Goal: Task Accomplishment & Management: Manage account settings

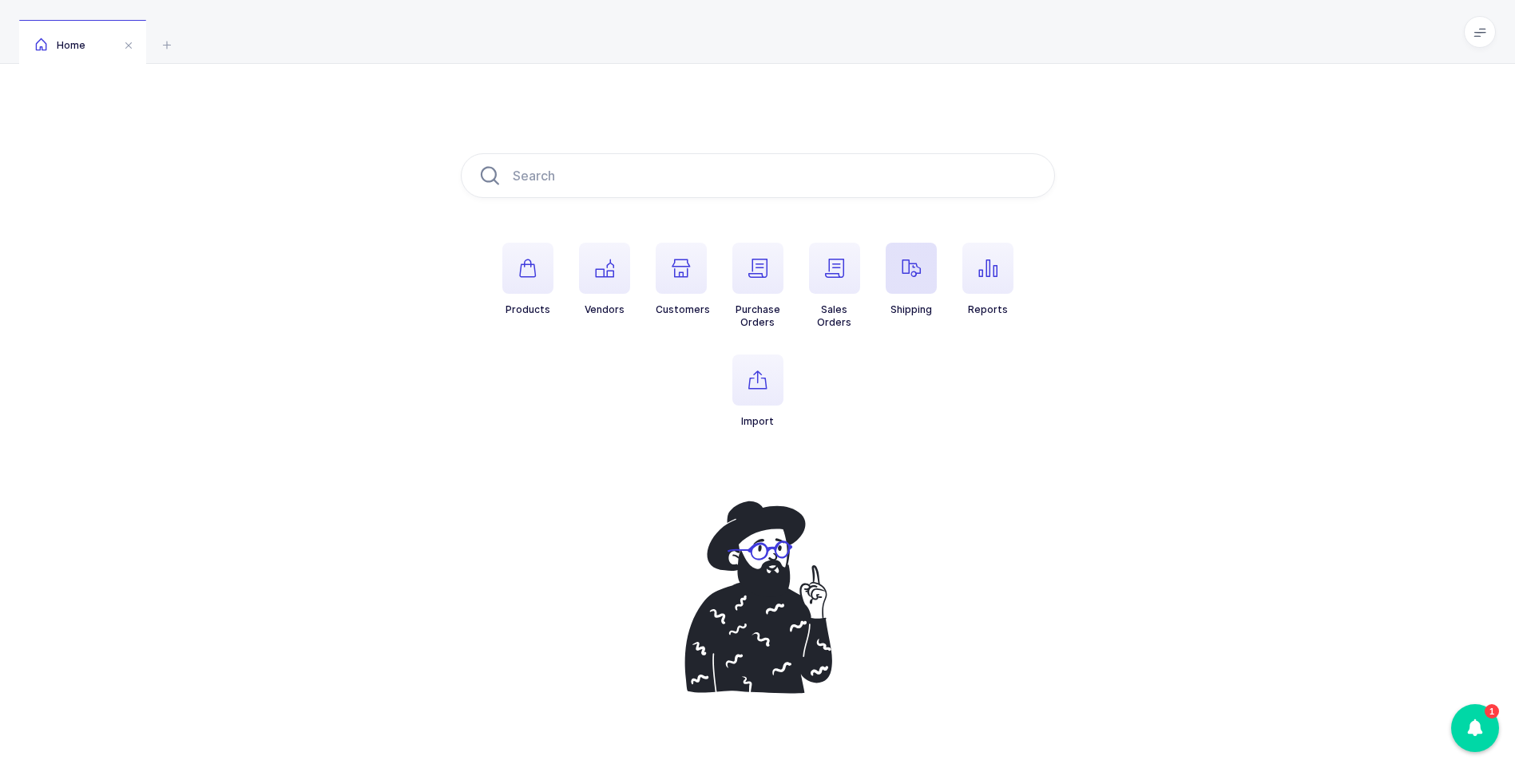
click at [916, 270] on icon "button" at bounding box center [911, 268] width 19 height 19
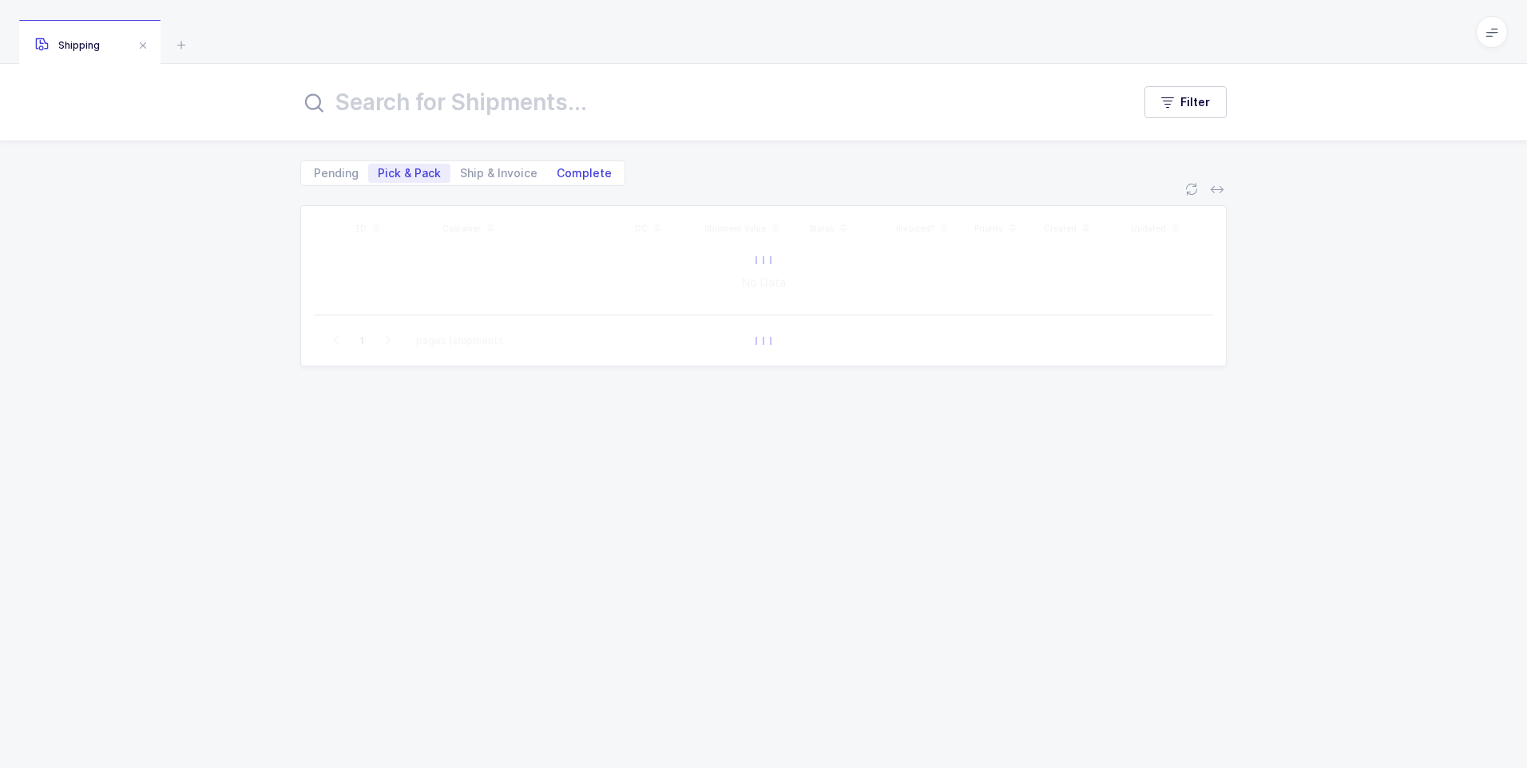
click at [580, 181] on span "Complete" at bounding box center [584, 173] width 74 height 19
click at [557, 174] on input "Complete" at bounding box center [552, 169] width 10 height 10
radio input "true"
radio input "false"
click at [486, 117] on input "text" at bounding box center [706, 102] width 812 height 38
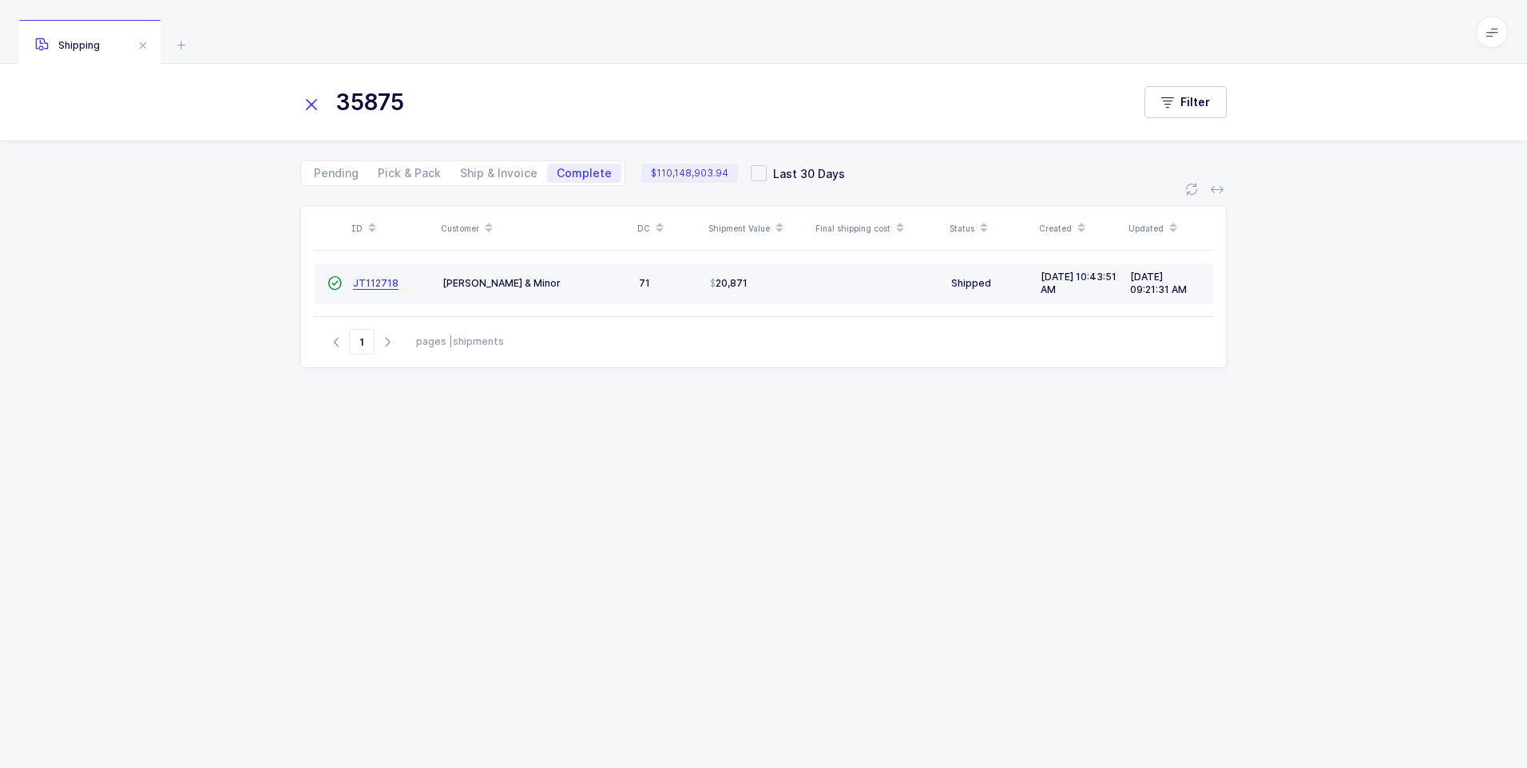
type input "35875"
click at [386, 287] on span "JT112718" at bounding box center [376, 283] width 46 height 12
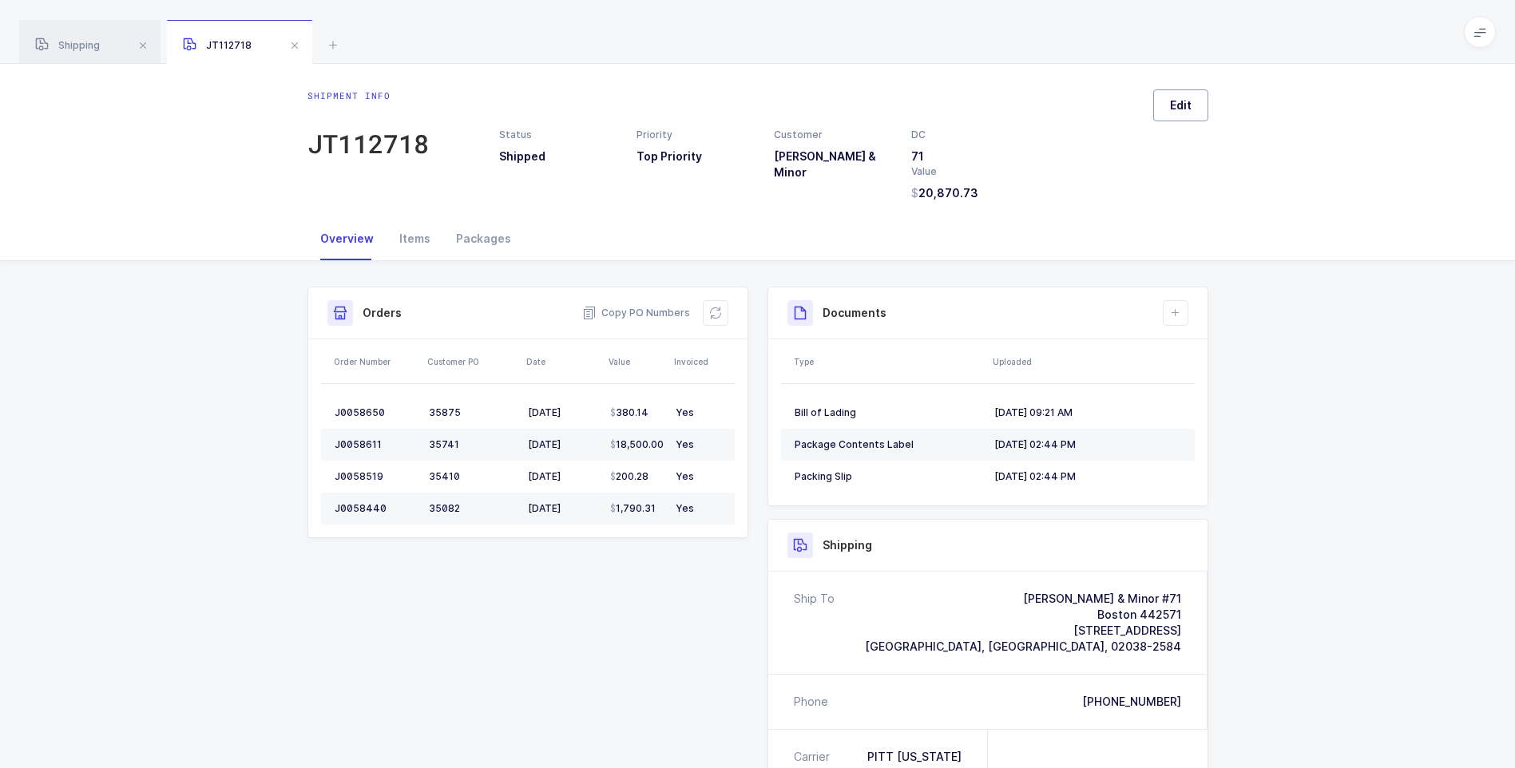
click at [1197, 111] on button "Edit" at bounding box center [1180, 105] width 55 height 32
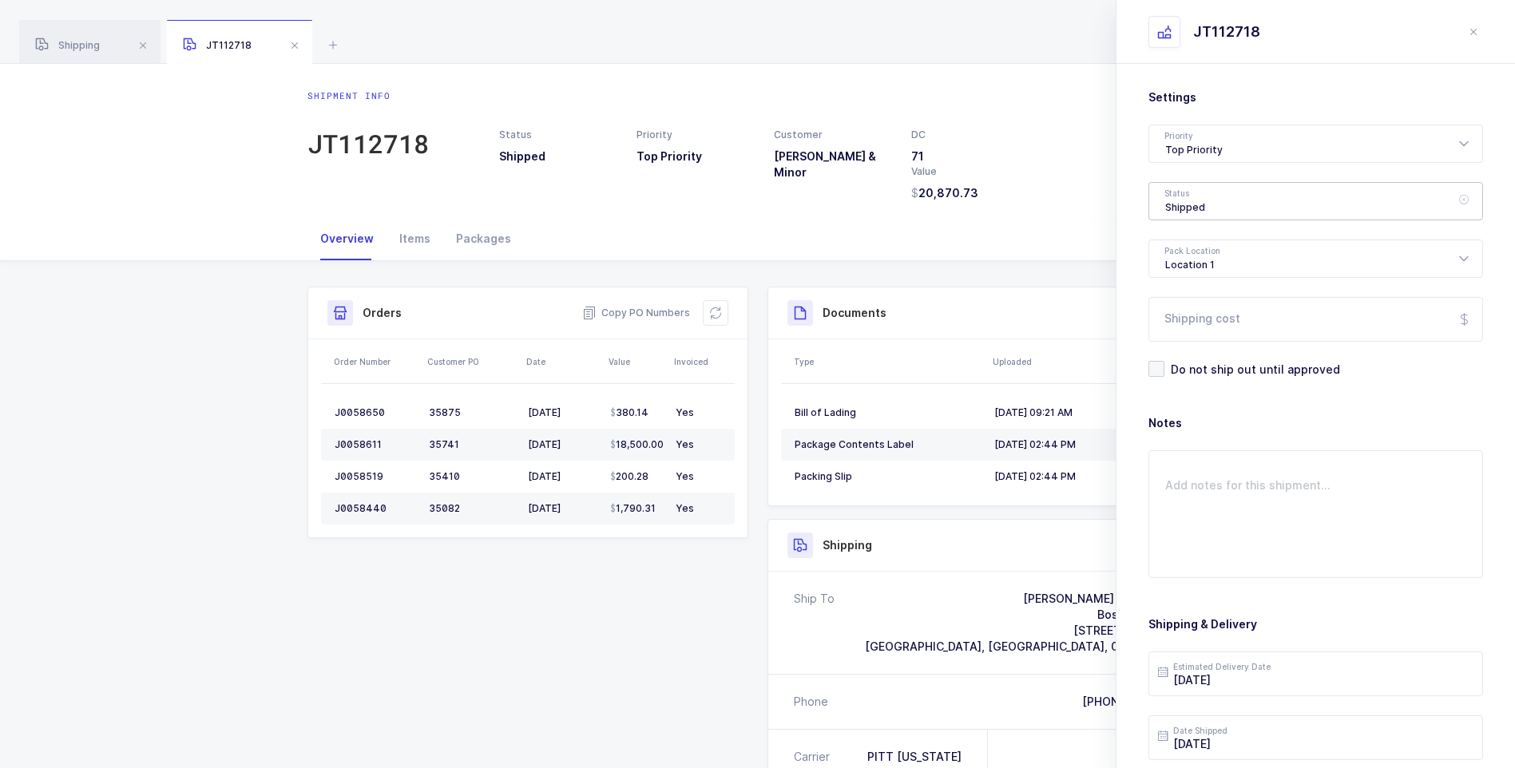
click at [1196, 202] on div "Shipped" at bounding box center [1315, 201] width 335 height 38
click at [1190, 340] on li "Delivered" at bounding box center [1322, 349] width 332 height 26
type input "Delivered"
click at [1197, 319] on input "Shipping cost" at bounding box center [1315, 319] width 335 height 45
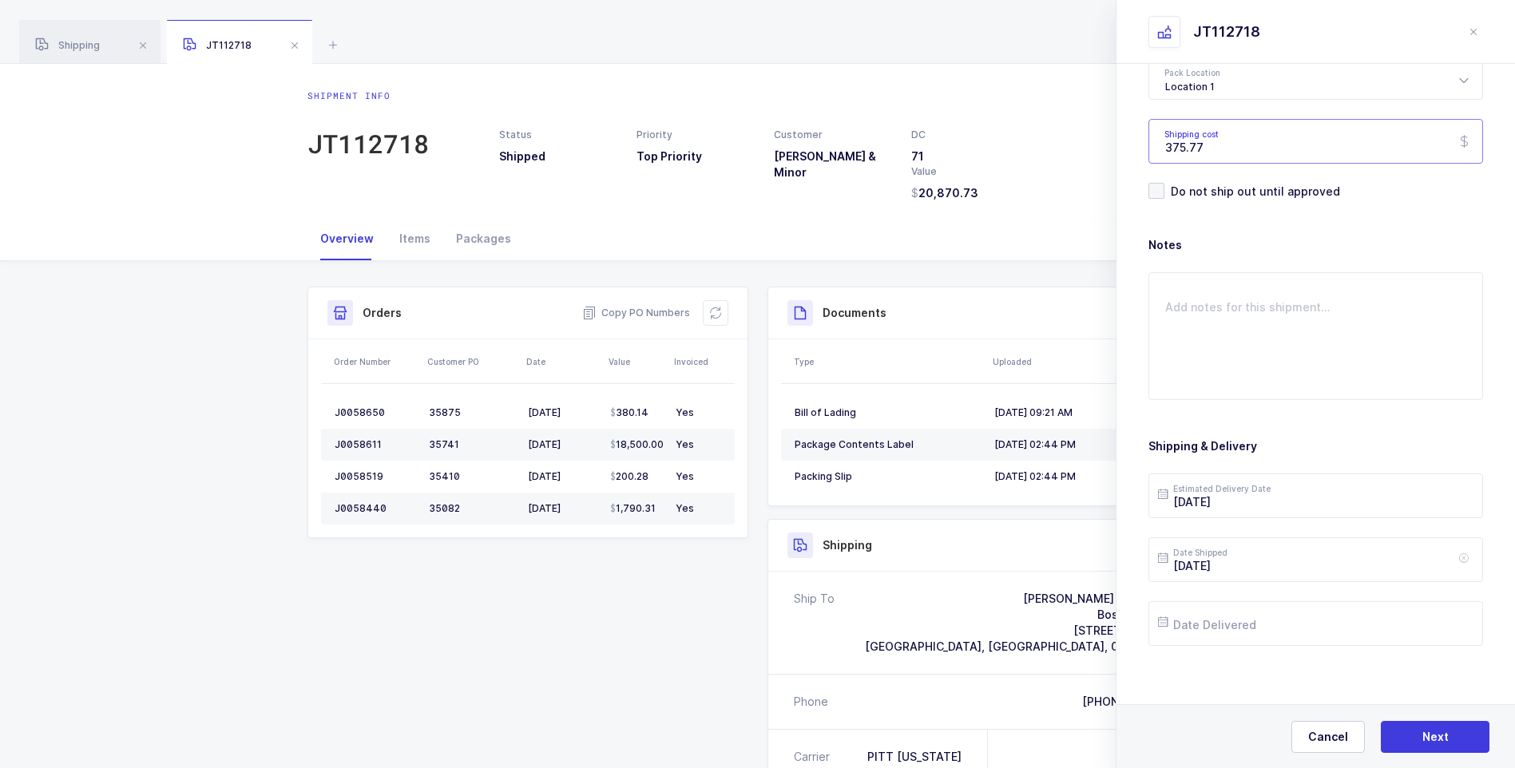
scroll to position [184, 0]
type input "375.77"
click at [1242, 500] on input "[DATE]" at bounding box center [1315, 490] width 335 height 45
click at [1313, 305] on span "11" at bounding box center [1311, 308] width 19 height 19
type input "[DATE]"
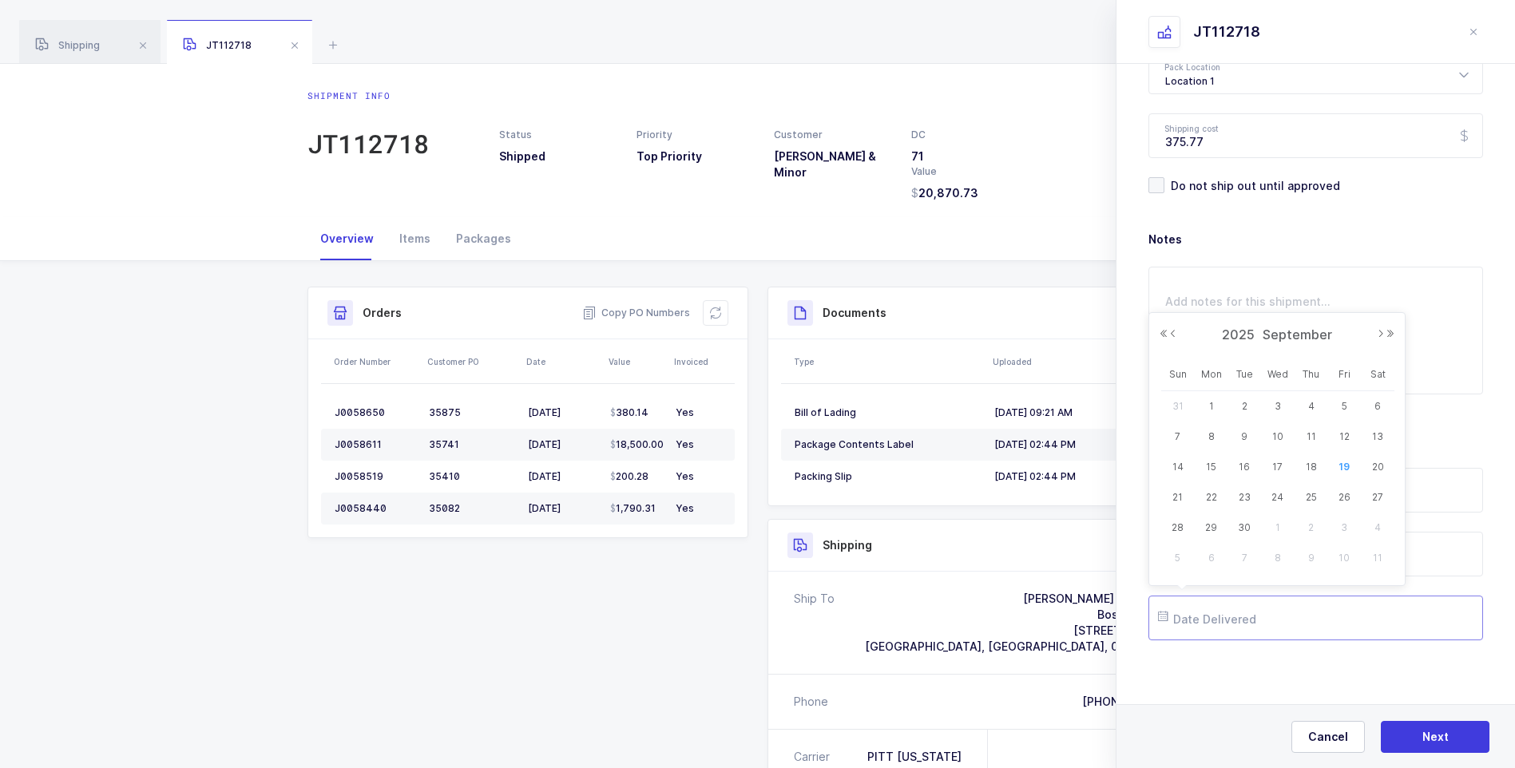
click at [1232, 620] on input "text" at bounding box center [1315, 618] width 335 height 45
click at [1213, 466] on span "15" at bounding box center [1211, 467] width 19 height 19
type input "[DATE]"
click at [1402, 734] on button "Next" at bounding box center [1435, 737] width 109 height 32
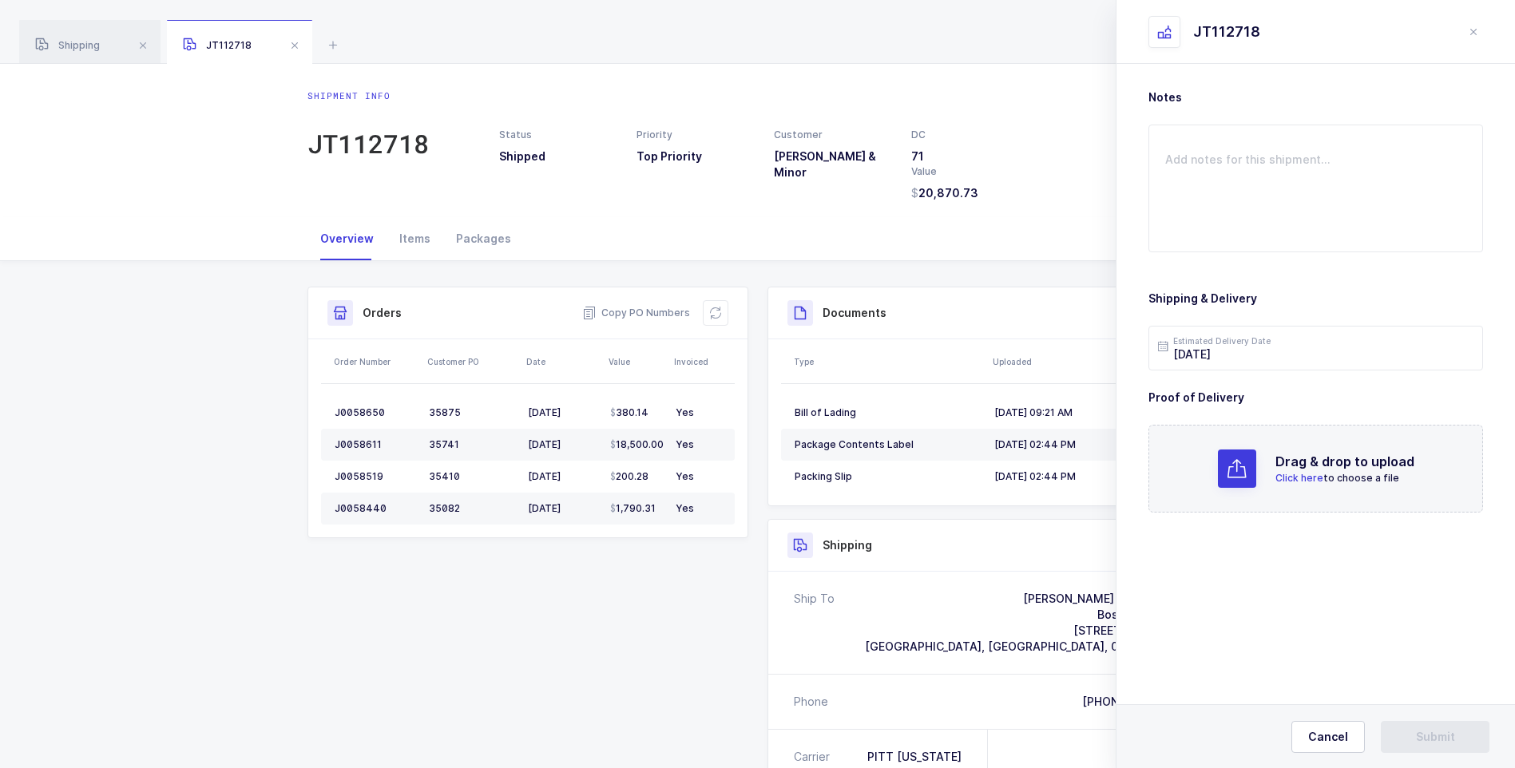
click at [1295, 478] on span "Click here" at bounding box center [1299, 478] width 48 height 12
click at [1440, 737] on span "Submit" at bounding box center [1435, 737] width 39 height 16
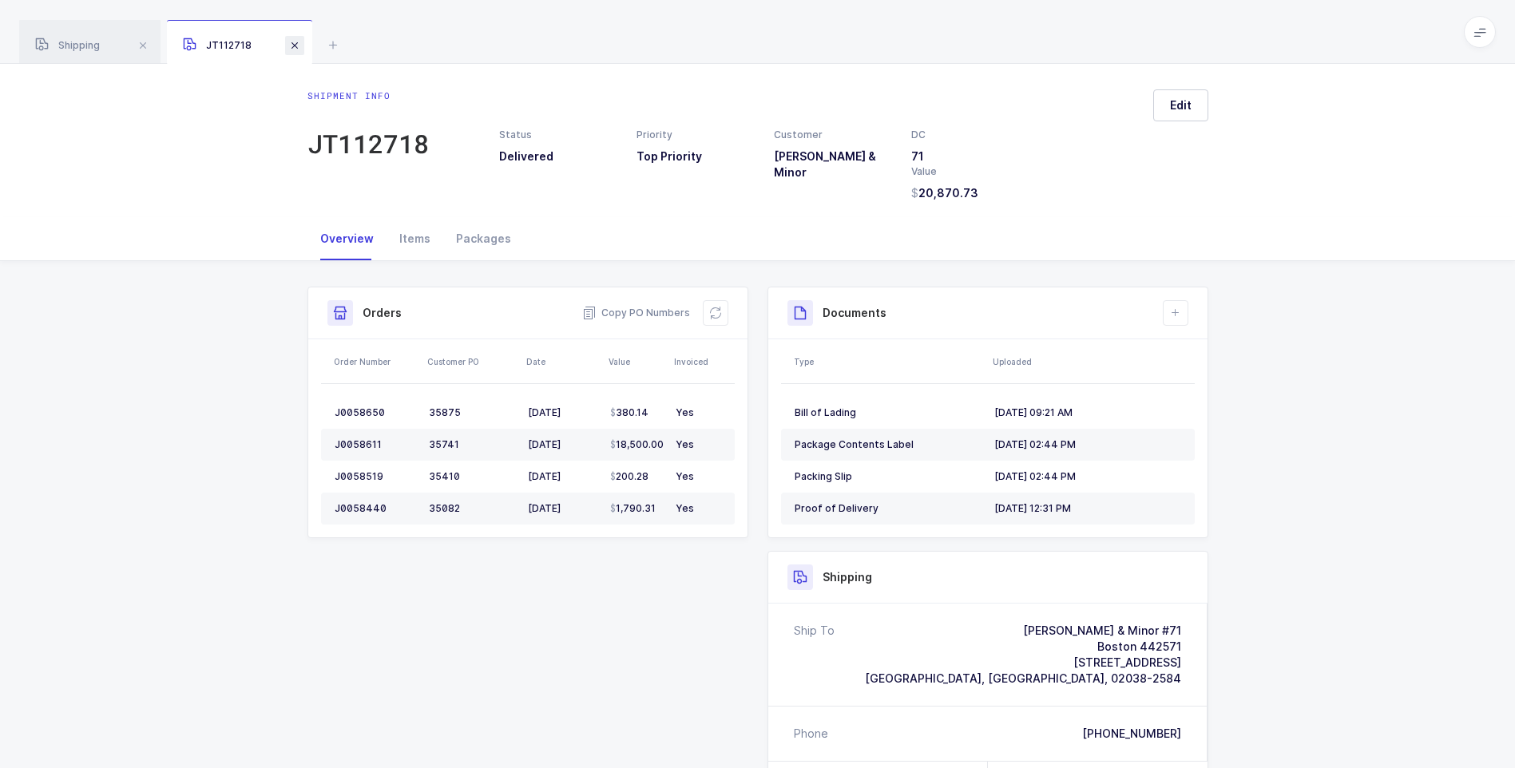
click at [299, 42] on span at bounding box center [294, 45] width 19 height 19
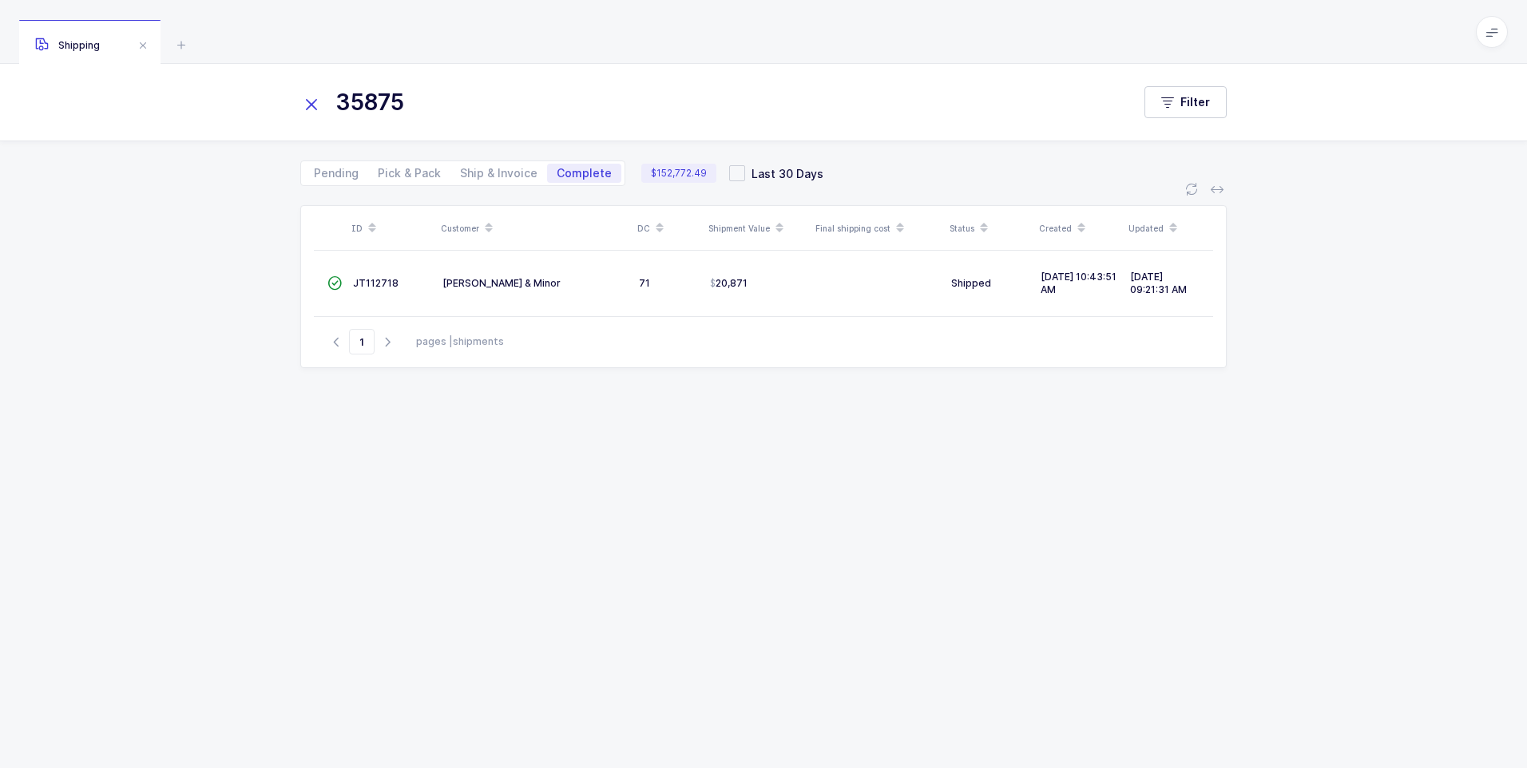
click at [307, 95] on icon at bounding box center [311, 104] width 22 height 22
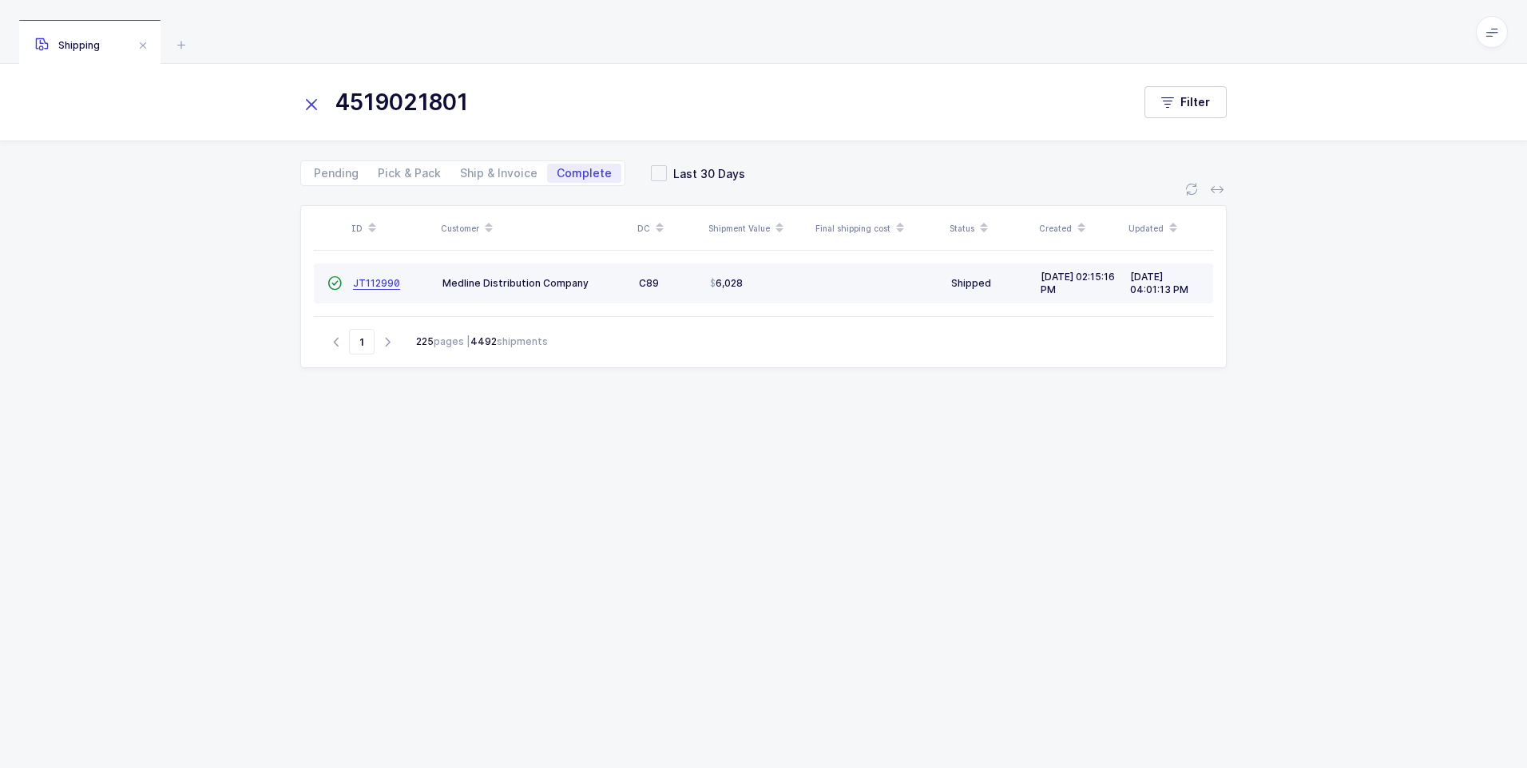
type input "4519021801"
click at [375, 285] on span "JT112990" at bounding box center [376, 283] width 47 height 12
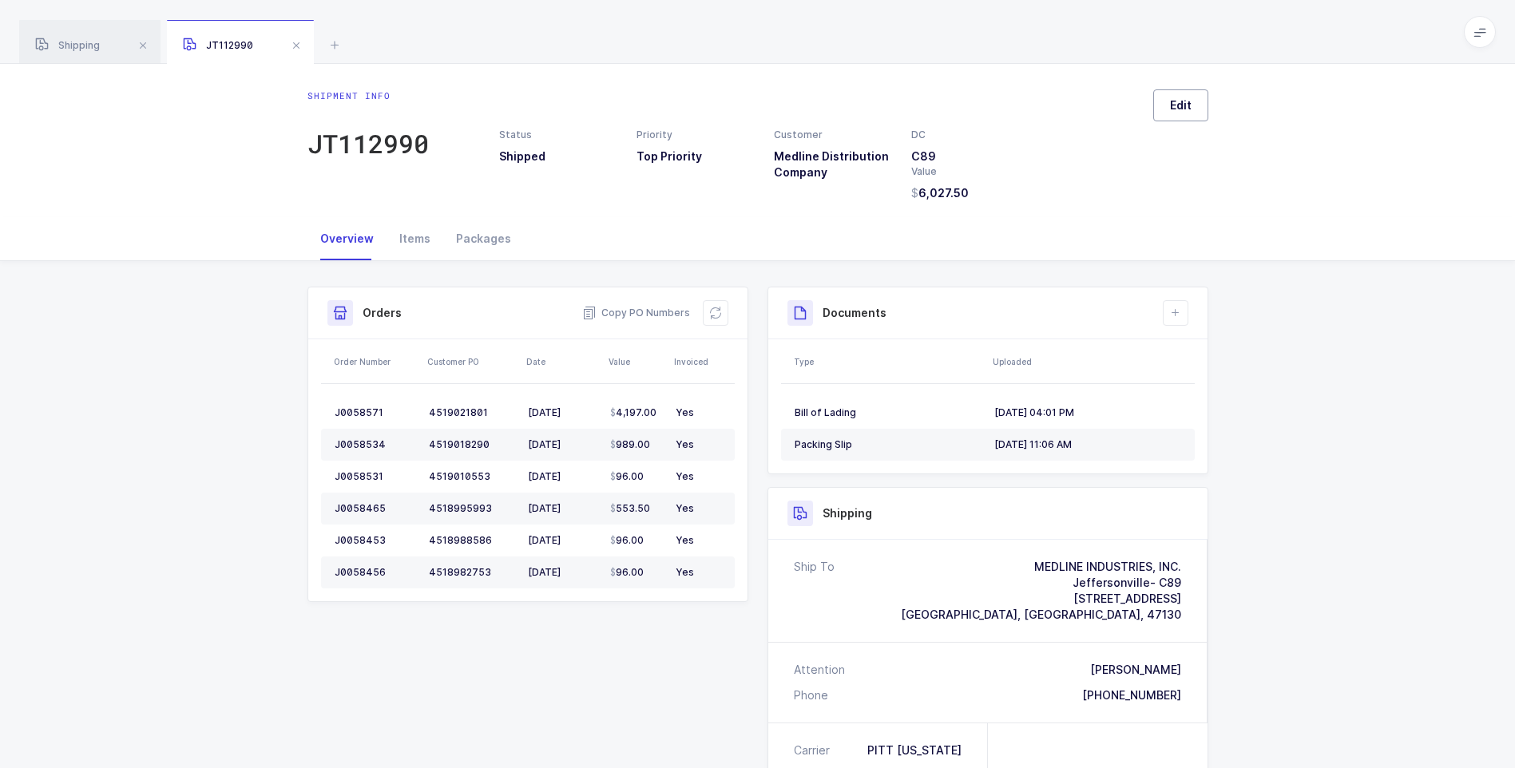
click at [1169, 107] on button "Edit" at bounding box center [1180, 105] width 55 height 32
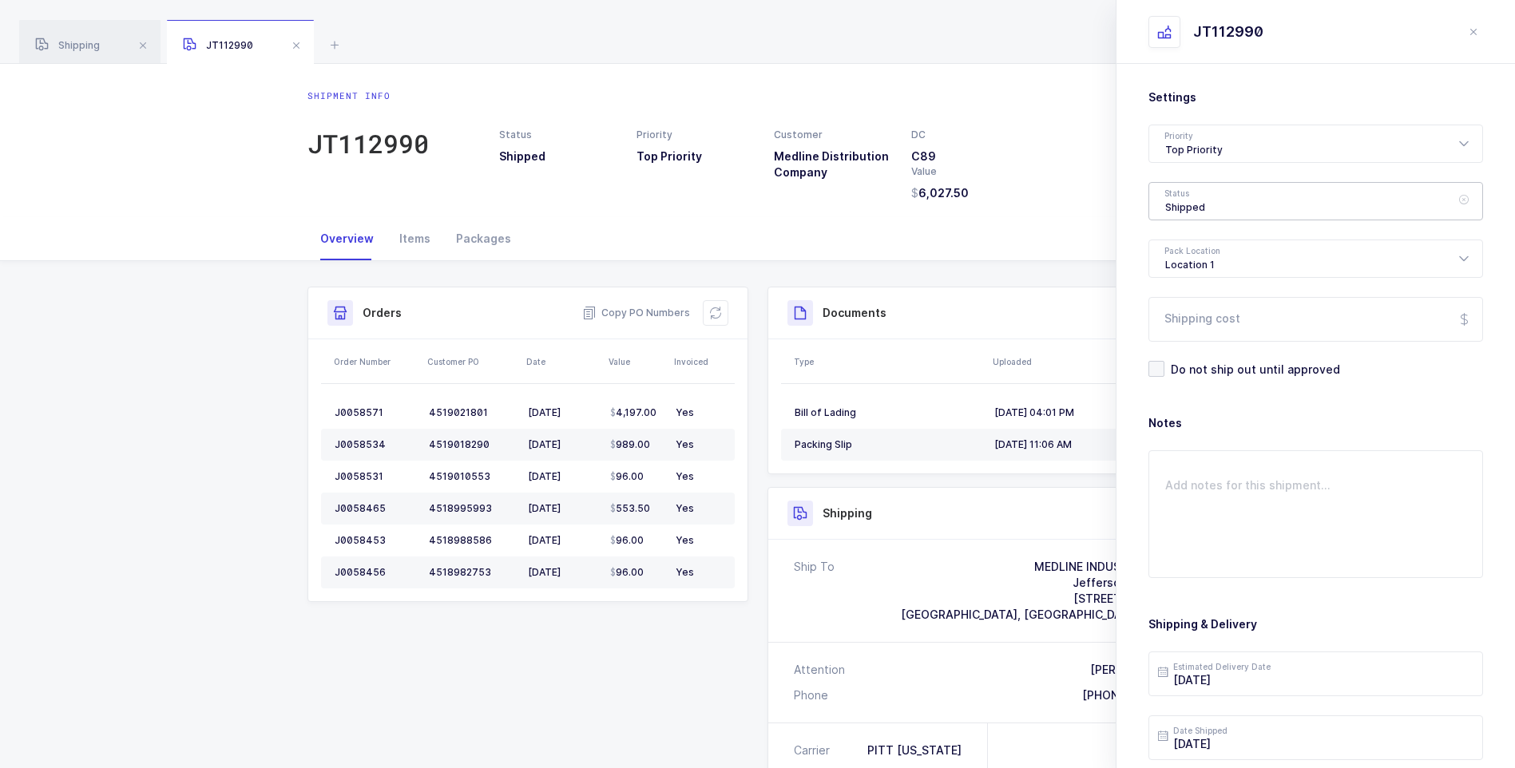
click at [1183, 208] on div "Shipped" at bounding box center [1315, 201] width 335 height 38
click at [1179, 350] on span "Delivered" at bounding box center [1192, 349] width 54 height 14
type input "Delivered"
click at [1187, 326] on input "Shipping cost" at bounding box center [1315, 319] width 335 height 45
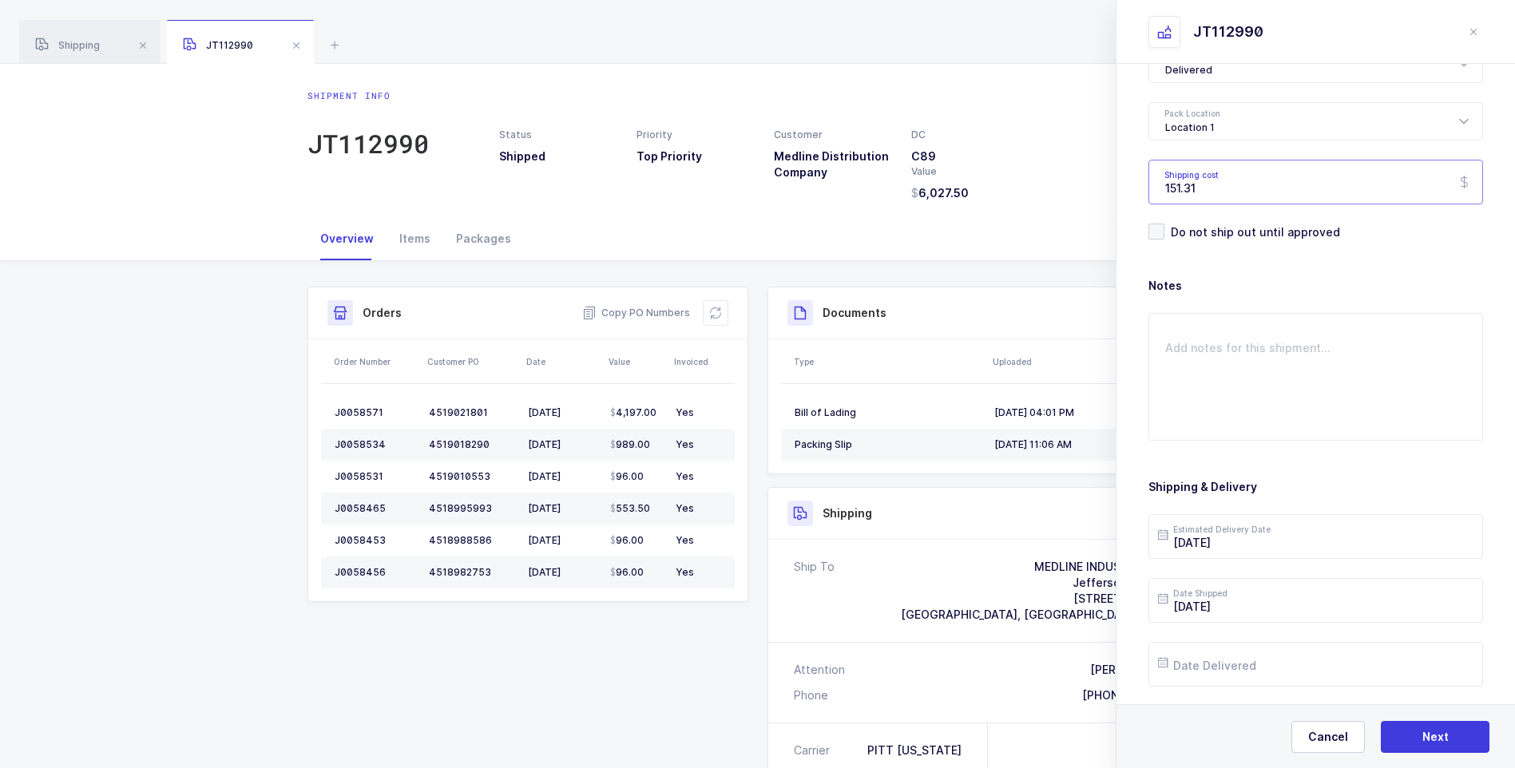
scroll to position [184, 0]
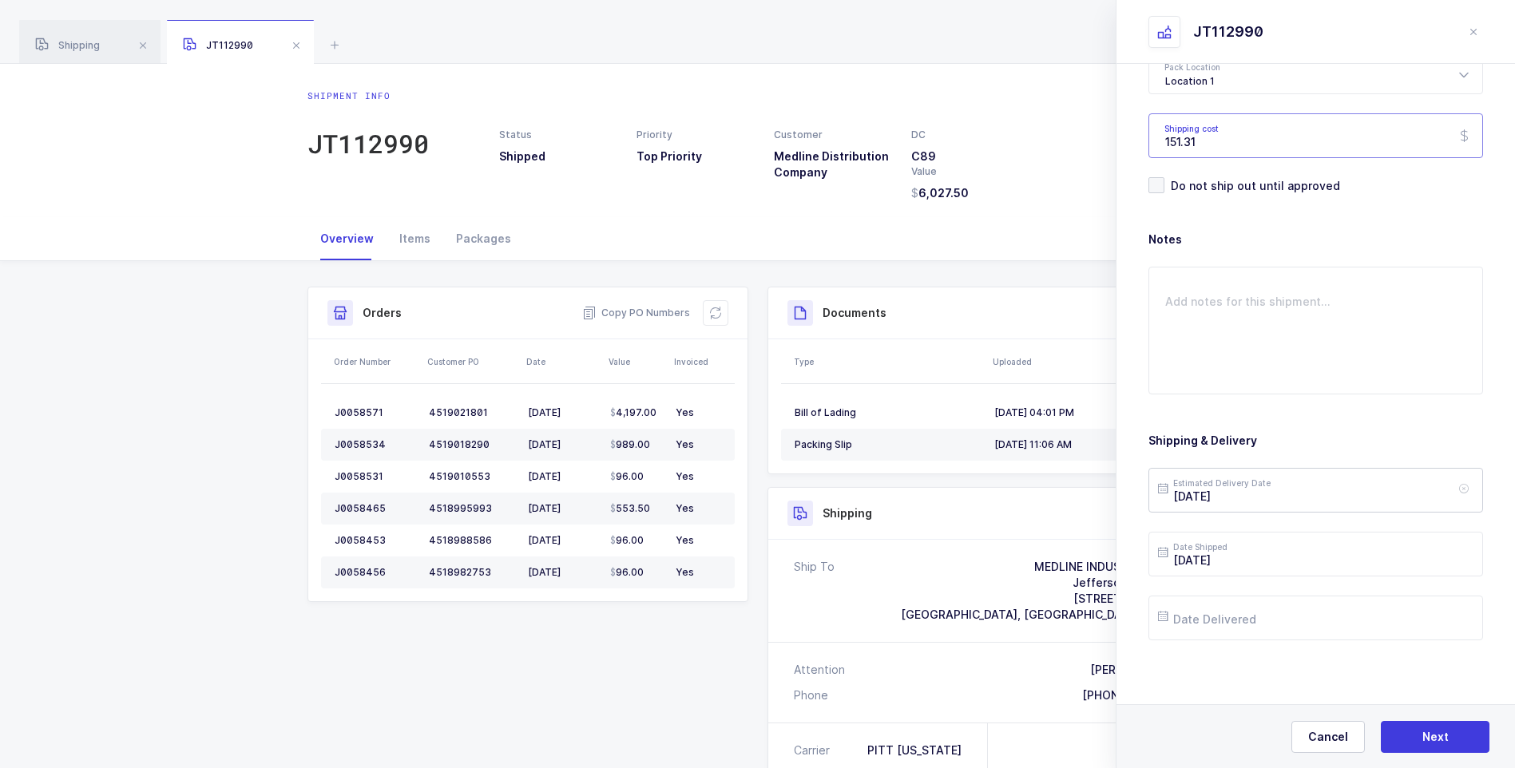
type input "151.31"
click at [1252, 499] on input "[DATE]" at bounding box center [1315, 490] width 335 height 45
click at [1341, 309] on span "12" at bounding box center [1343, 308] width 19 height 19
type input "[DATE]"
click at [1210, 620] on input "text" at bounding box center [1315, 618] width 335 height 45
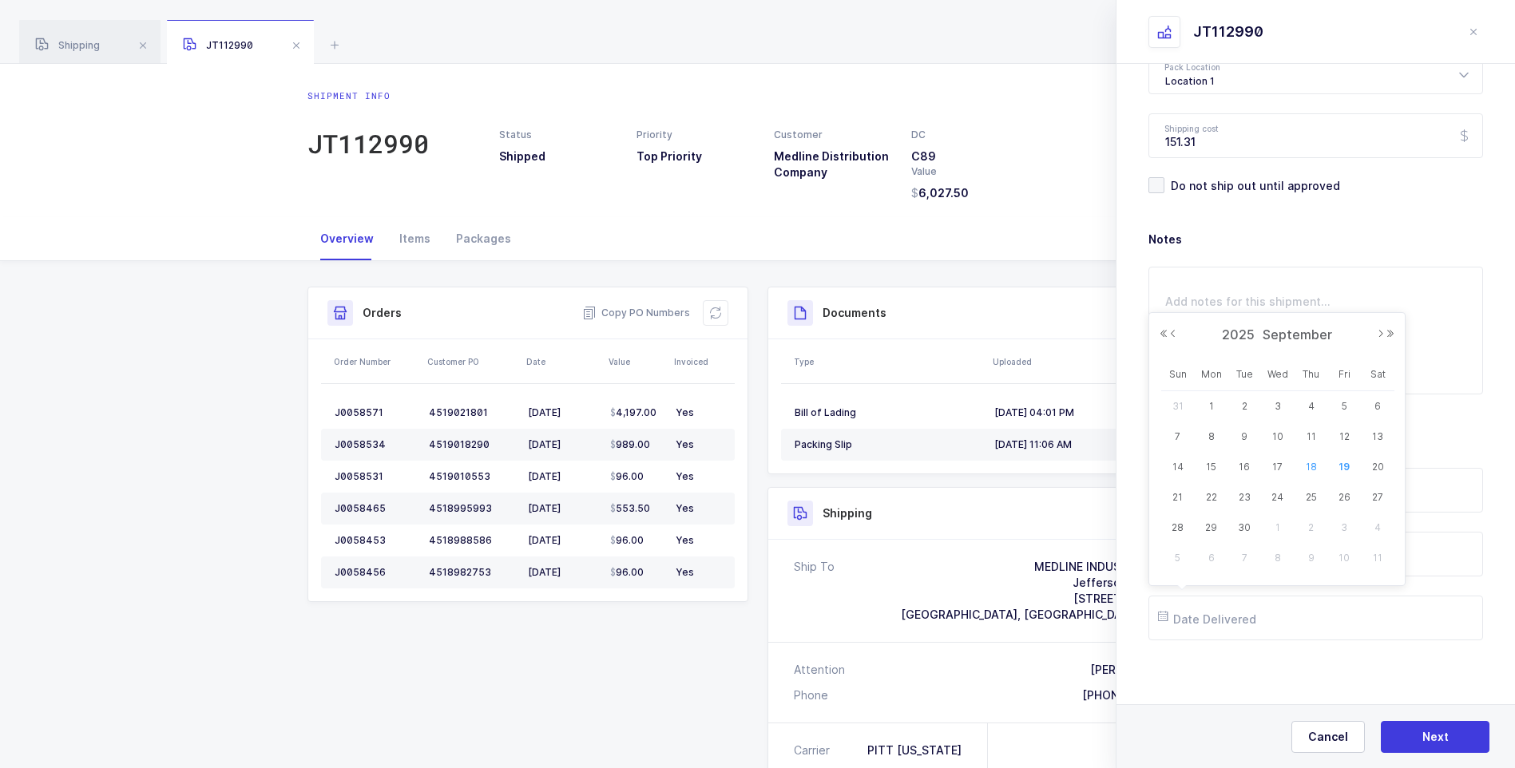
click at [1310, 465] on span "18" at bounding box center [1311, 467] width 19 height 19
type input "[DATE]"
click at [1422, 734] on span "Next" at bounding box center [1435, 737] width 26 height 16
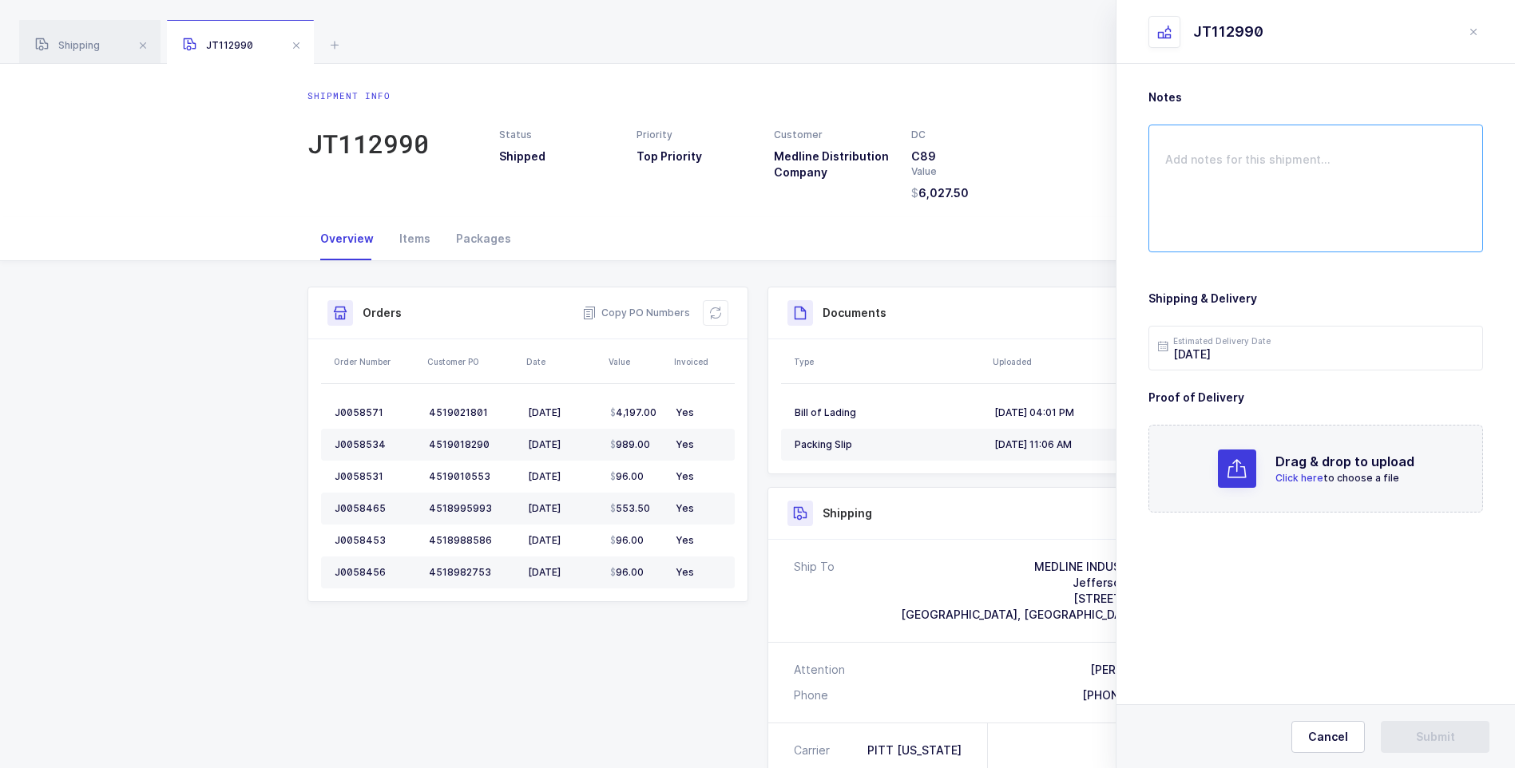
click at [1180, 192] on textarea at bounding box center [1315, 189] width 335 height 128
type textarea "STAMP SHOW 2 OR 3 AS SHORT"
click at [1287, 473] on span "Click here" at bounding box center [1299, 478] width 48 height 12
click at [1406, 736] on button "Submit" at bounding box center [1435, 737] width 109 height 32
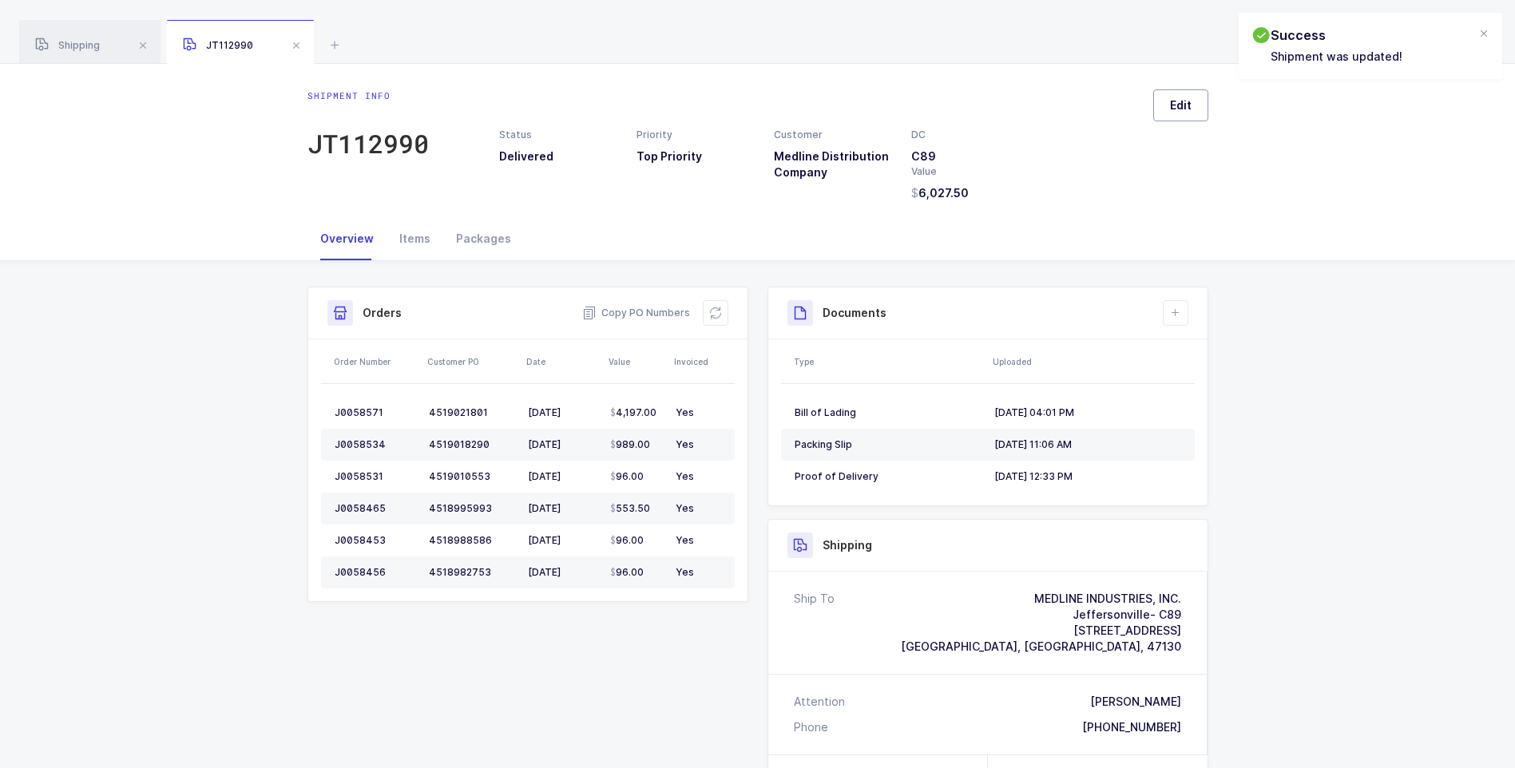
click at [1172, 104] on span "Edit" at bounding box center [1181, 105] width 22 height 16
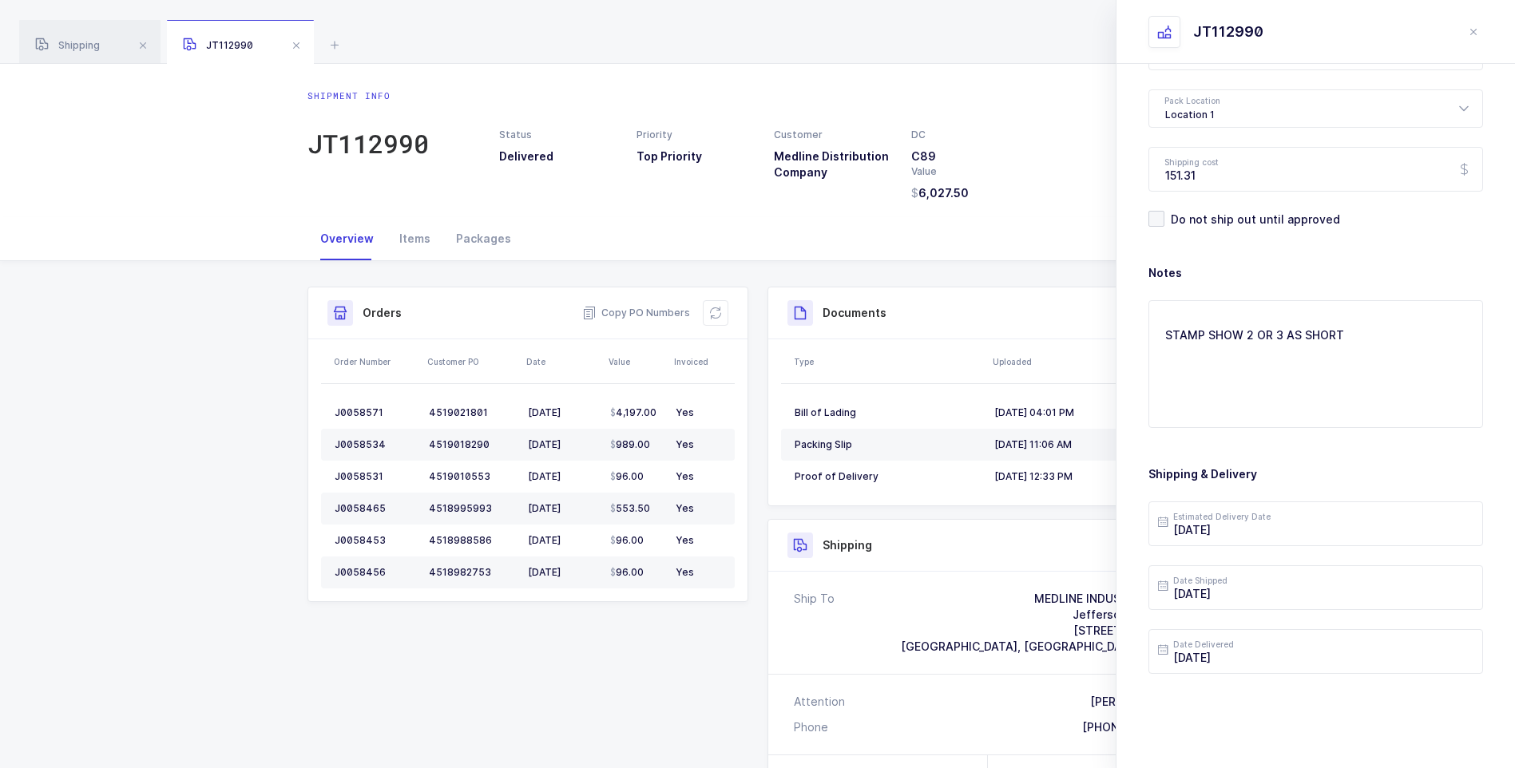
scroll to position [184, 0]
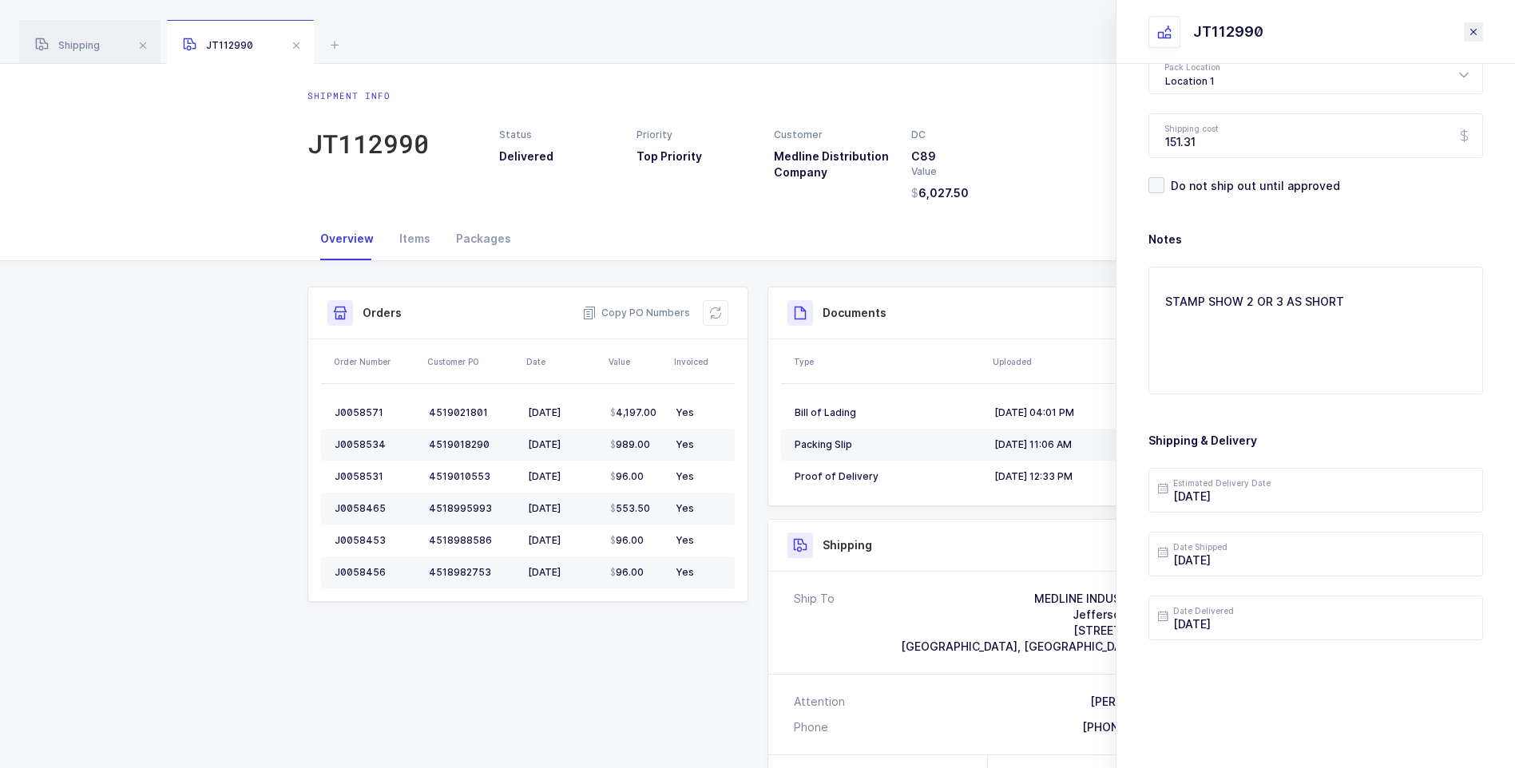
click at [1475, 29] on icon "close drawer" at bounding box center [1473, 32] width 13 height 13
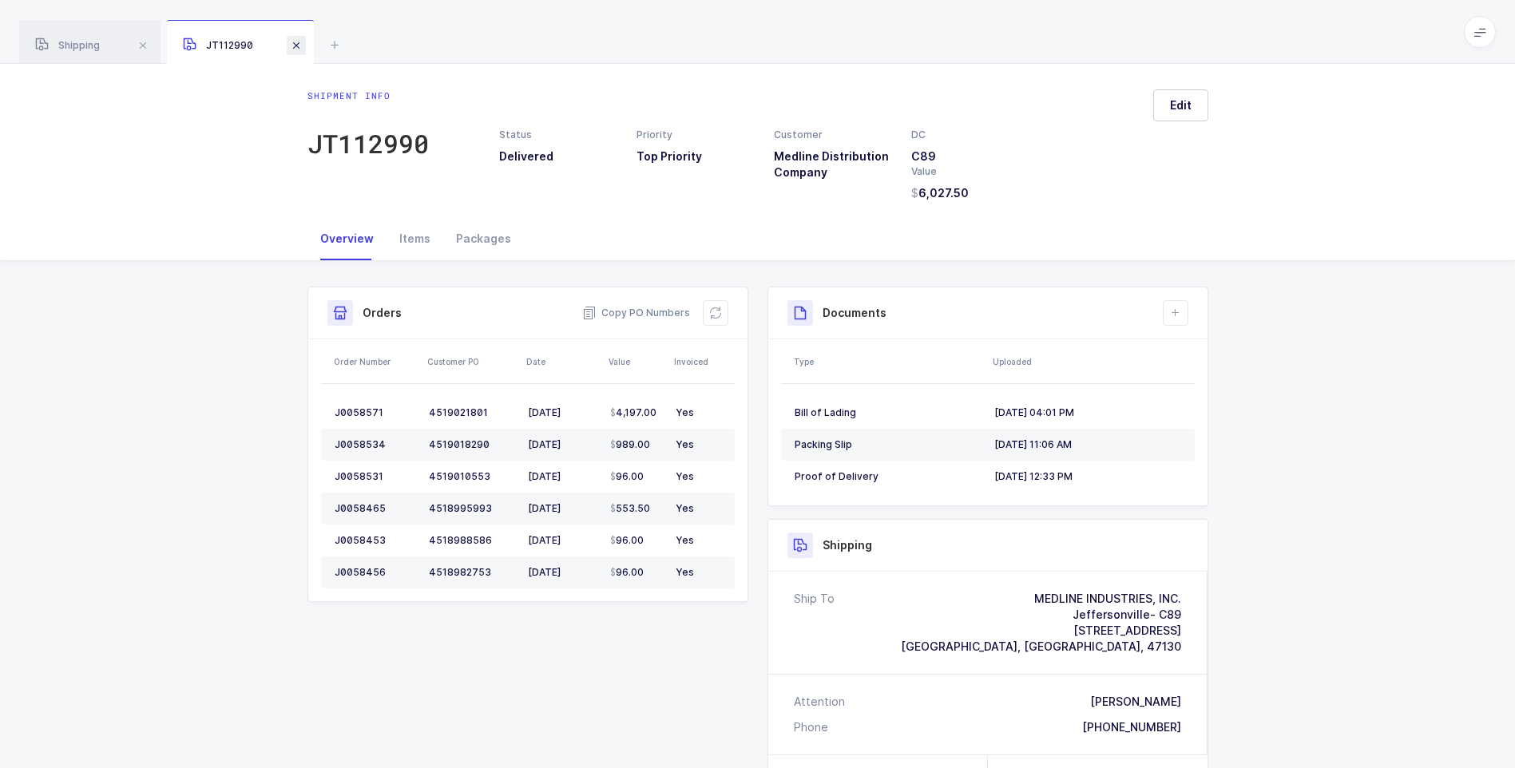
click at [294, 46] on span at bounding box center [296, 45] width 19 height 19
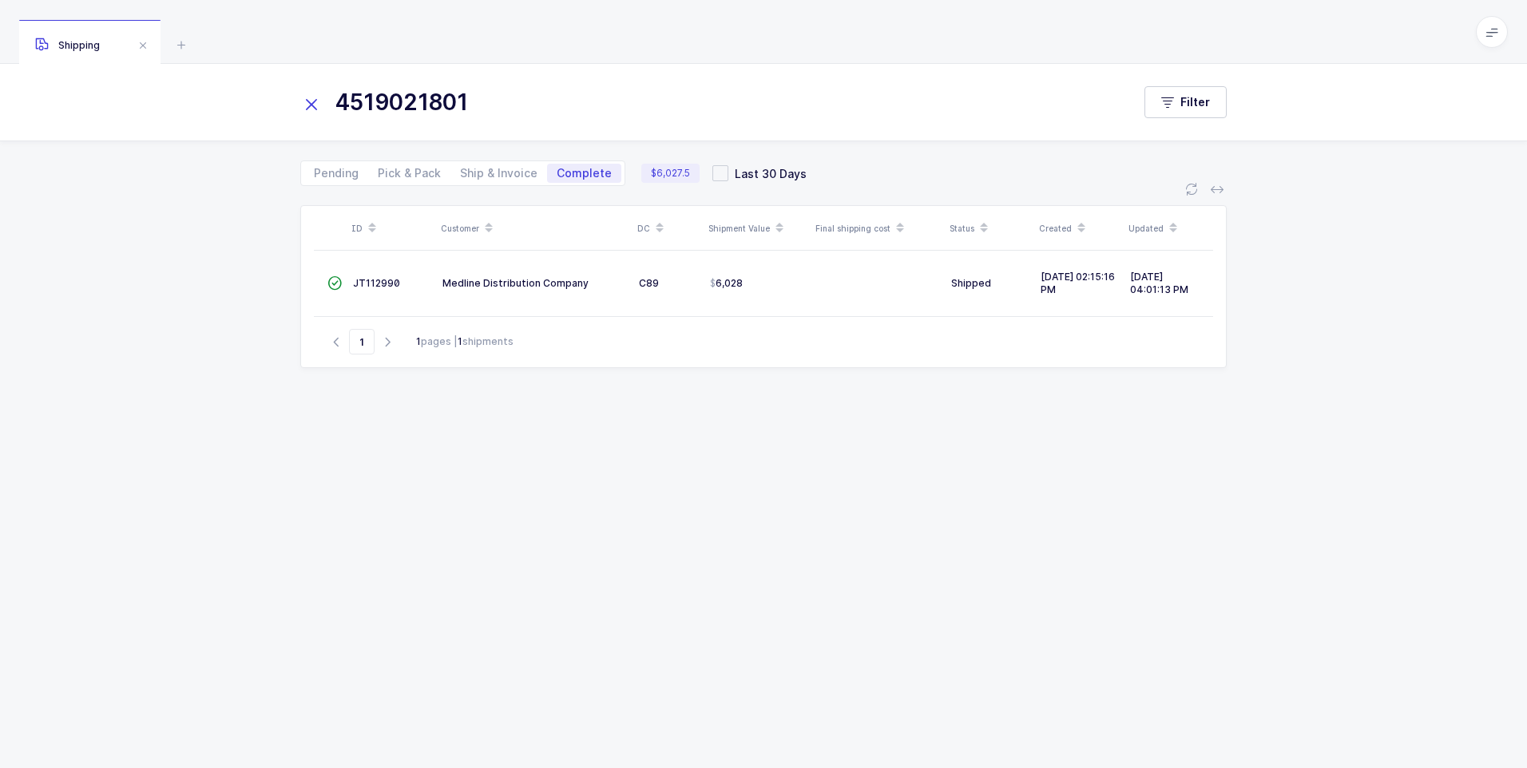
click at [301, 101] on icon at bounding box center [311, 104] width 22 height 22
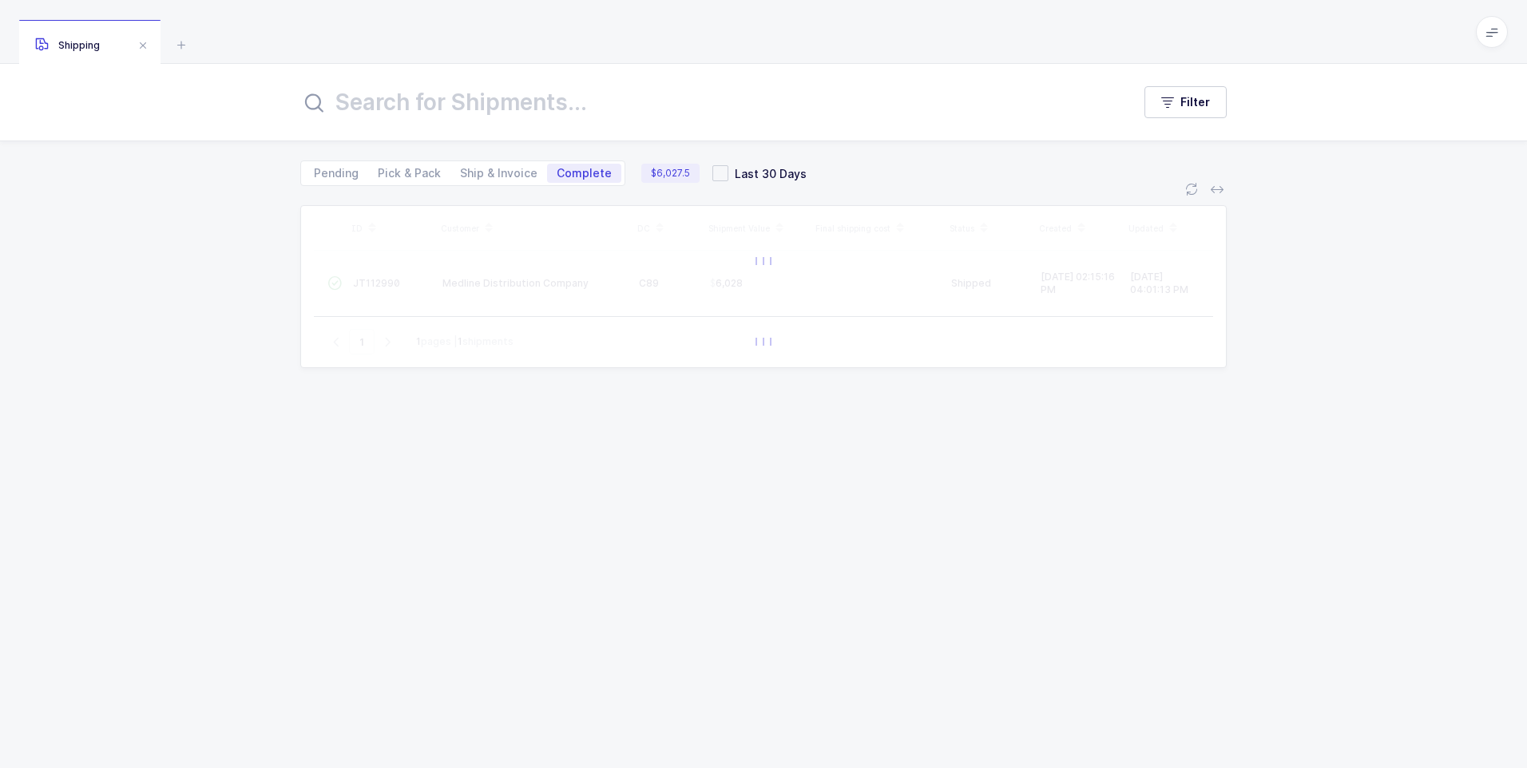
click at [324, 103] on input "text" at bounding box center [706, 102] width 812 height 38
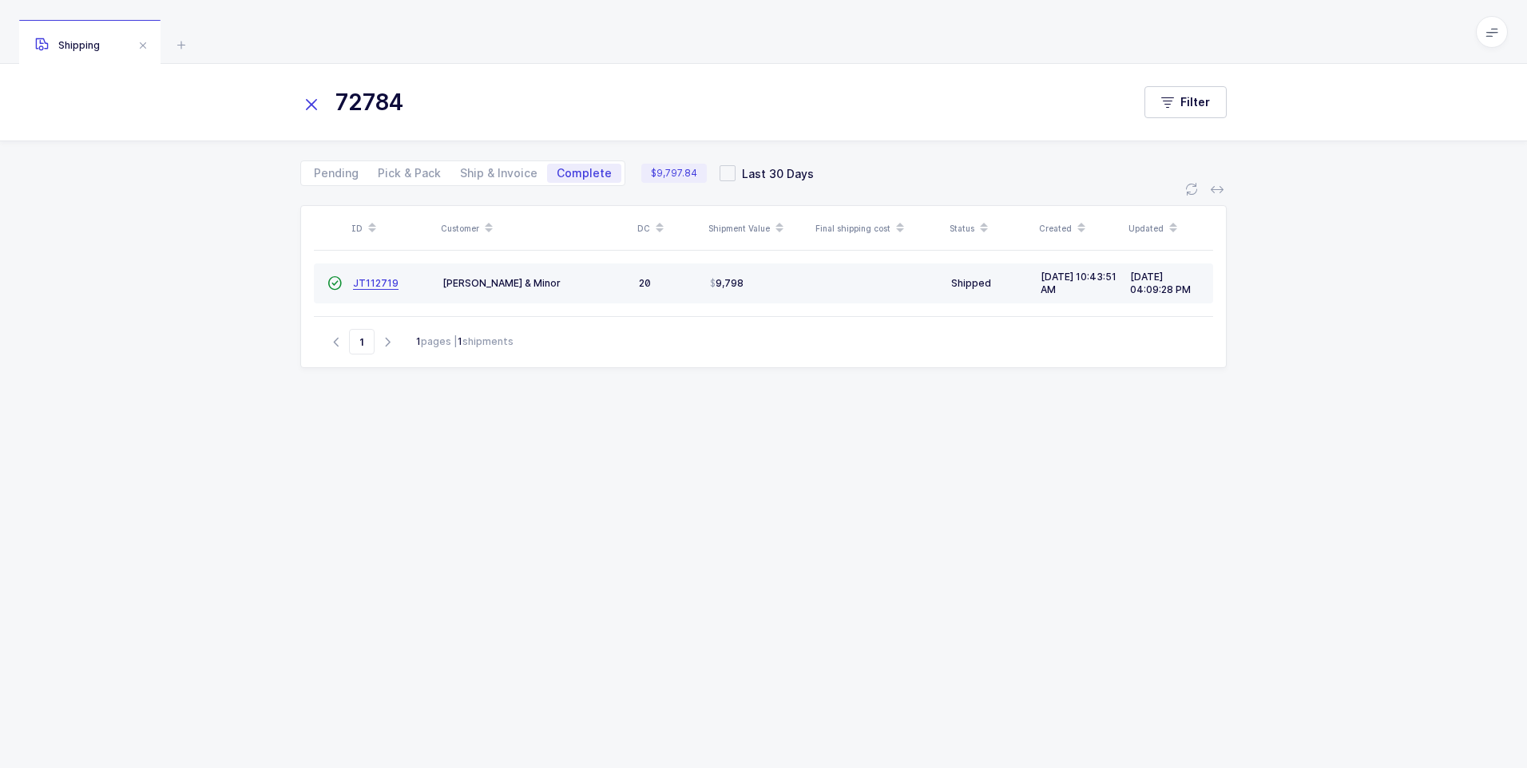
type input "72784"
click at [371, 289] on link "JT112719" at bounding box center [376, 283] width 46 height 13
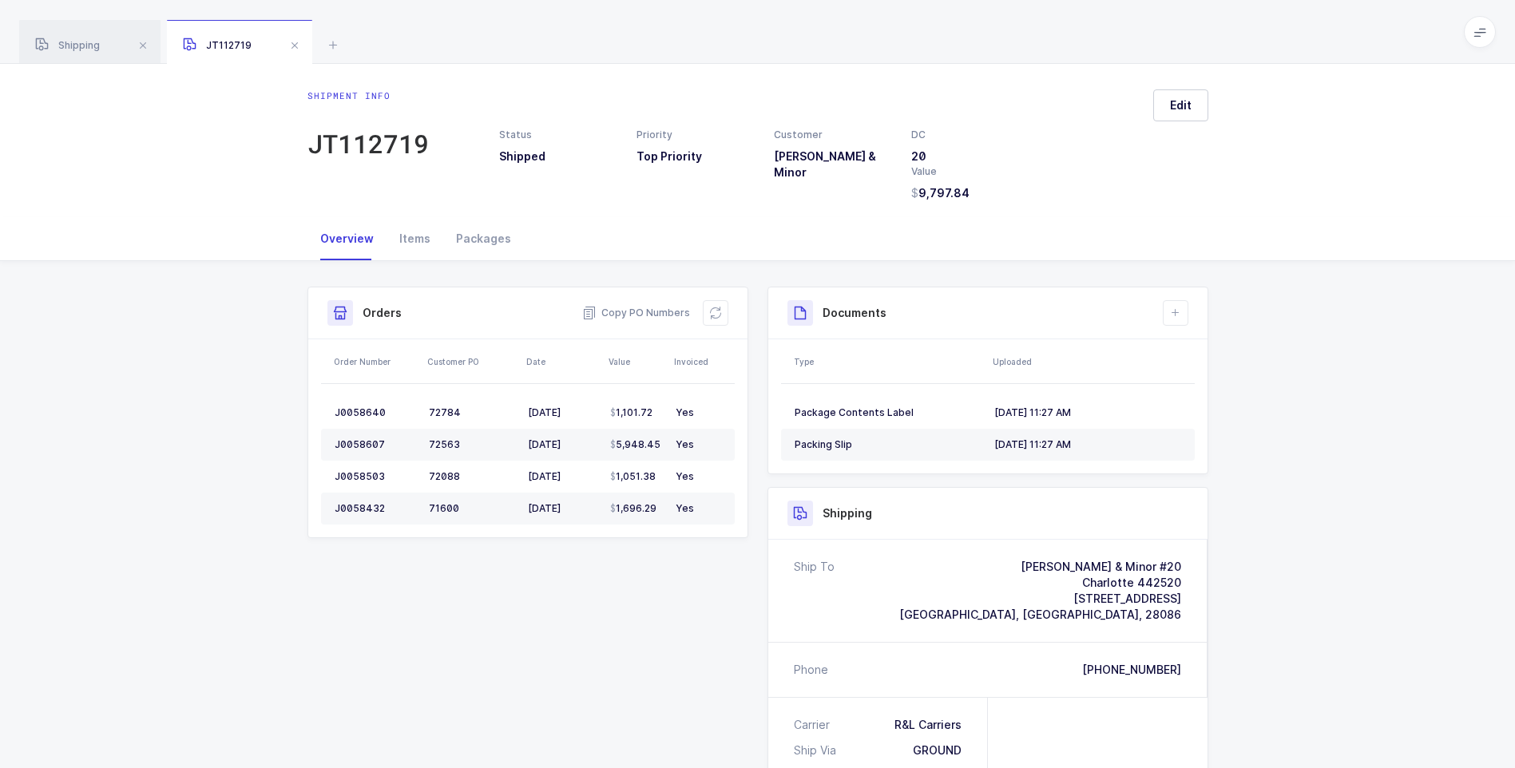
click at [1208, 109] on div "Shipment info JT112719 Status Shipped Priority Top Priority Customer [PERSON_NA…" at bounding box center [758, 145] width 926 height 112
click at [1195, 110] on button "Edit" at bounding box center [1180, 105] width 55 height 32
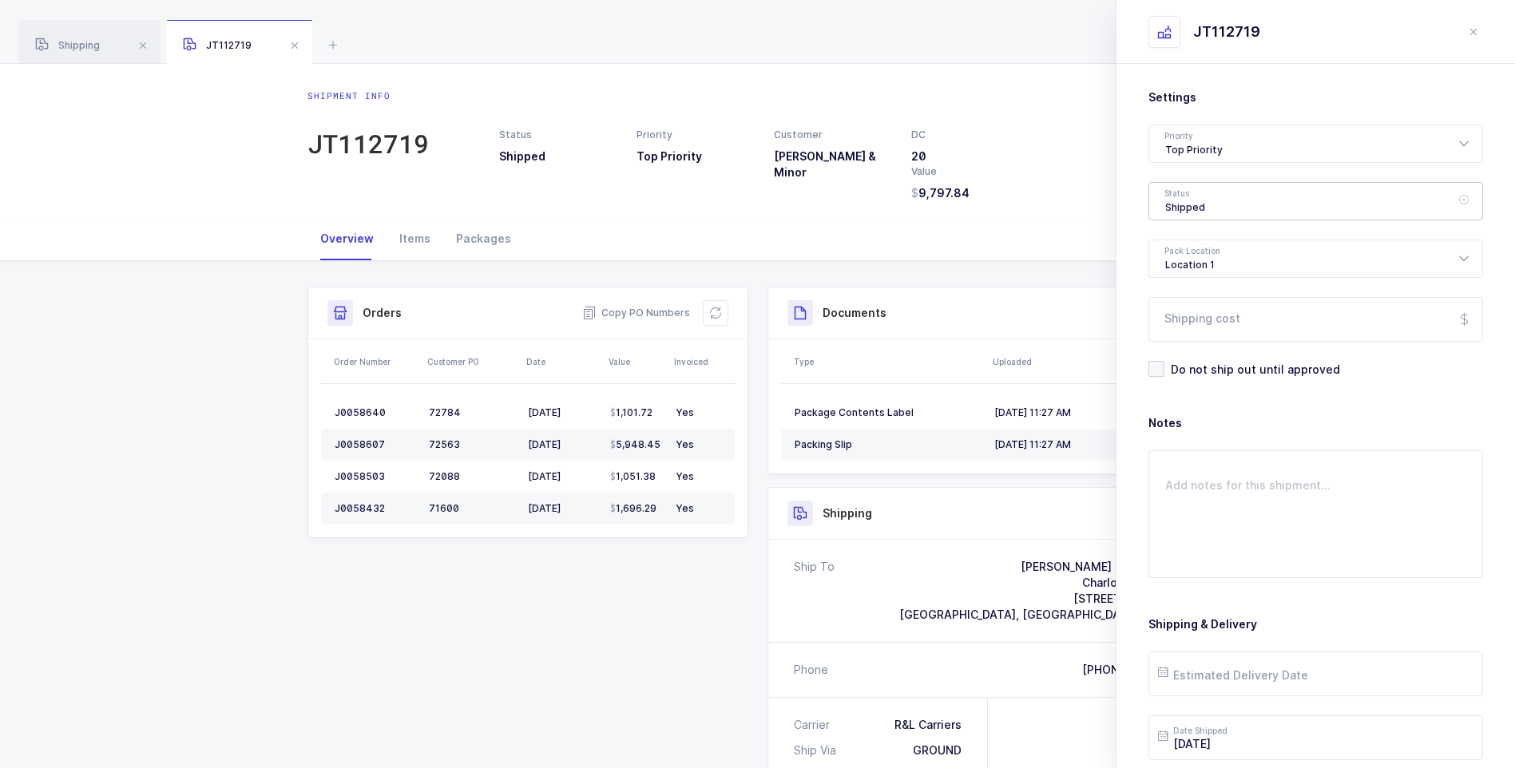
click at [1207, 199] on div "Shipped" at bounding box center [1315, 201] width 335 height 38
click at [1197, 345] on span "Delivered" at bounding box center [1192, 349] width 54 height 14
type input "Delivered"
click at [1206, 322] on input "Shipping cost" at bounding box center [1315, 319] width 335 height 45
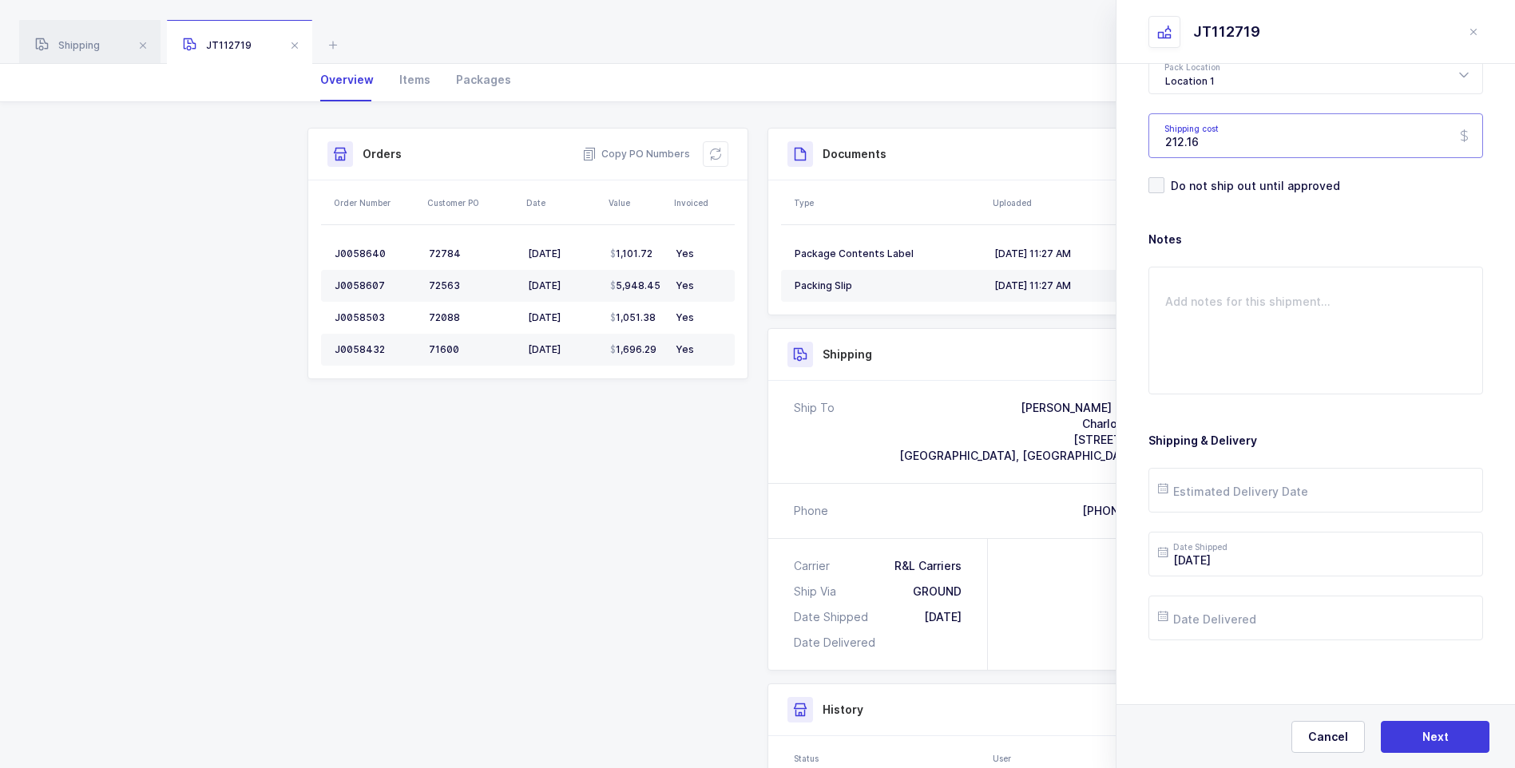
scroll to position [160, 0]
type input "212.16"
click at [1193, 494] on input "text" at bounding box center [1315, 490] width 335 height 45
click at [1311, 341] on span "18" at bounding box center [1311, 339] width 19 height 19
type input "[DATE]"
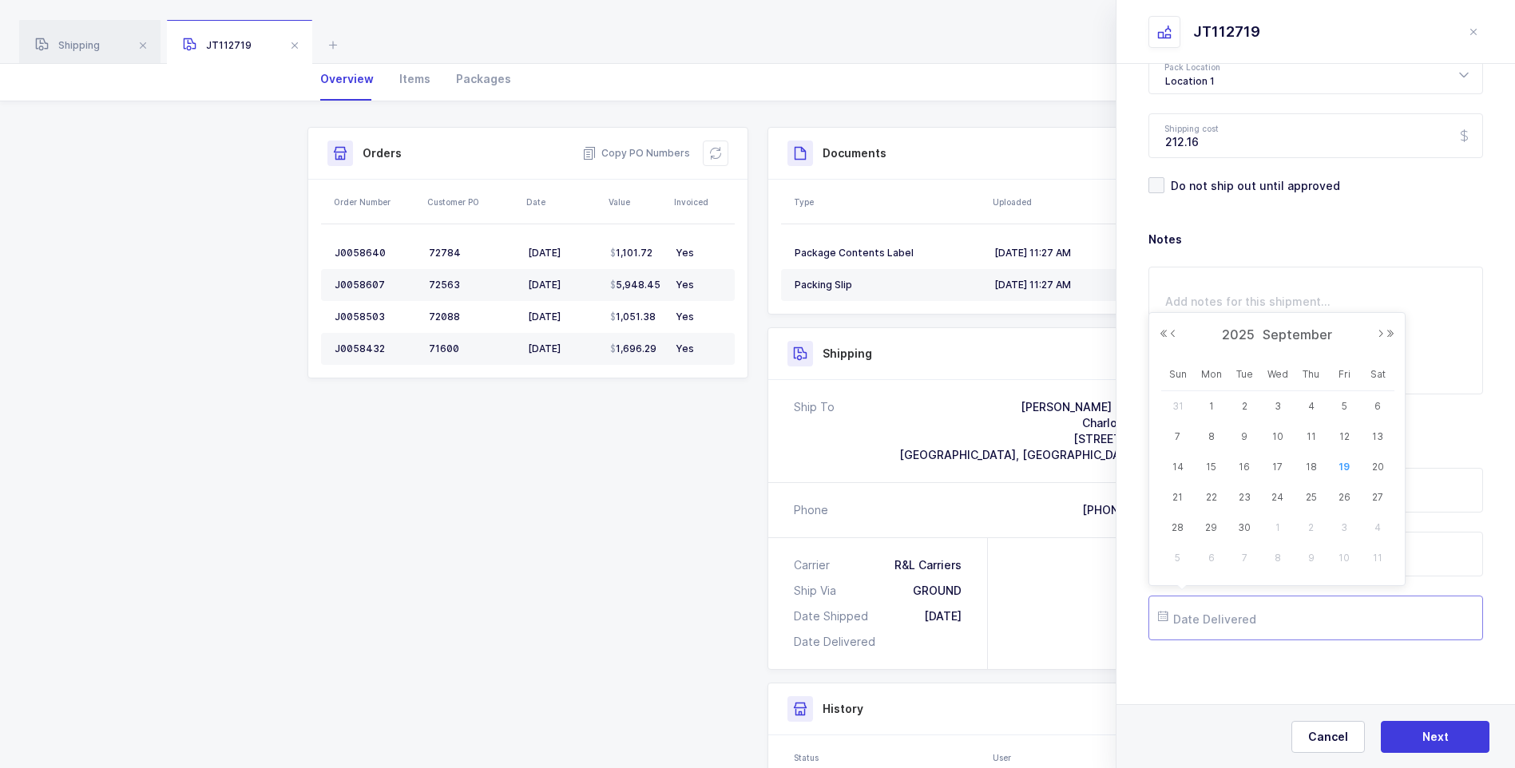
click at [1247, 625] on input "text" at bounding box center [1315, 618] width 335 height 45
click at [1266, 464] on div "17" at bounding box center [1278, 467] width 34 height 24
type input "[DATE]"
click at [1415, 735] on button "Next" at bounding box center [1435, 737] width 109 height 32
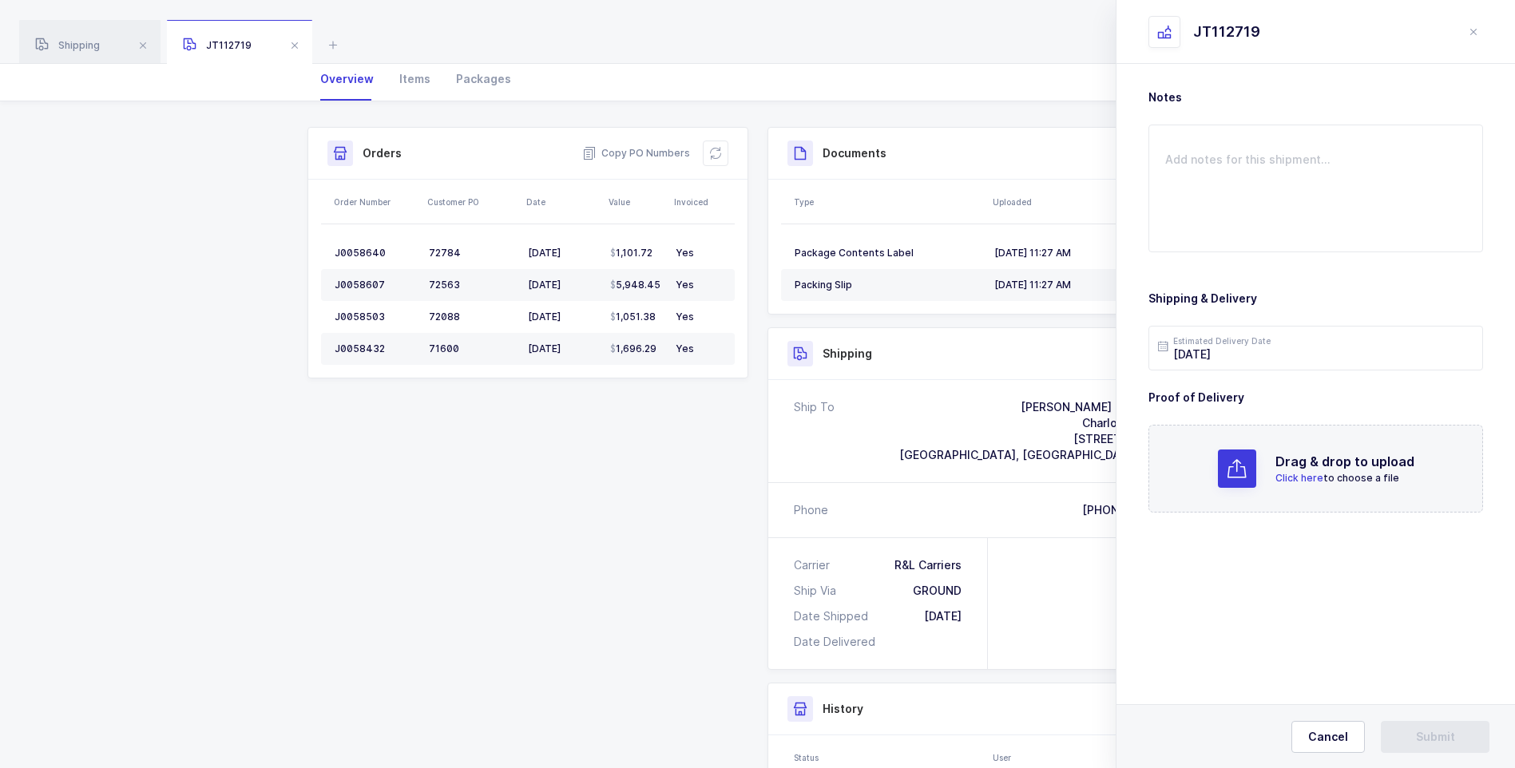
scroll to position [0, 0]
click at [1301, 477] on span "Click here" at bounding box center [1299, 478] width 48 height 12
click at [1433, 728] on button "Submit" at bounding box center [1435, 737] width 109 height 32
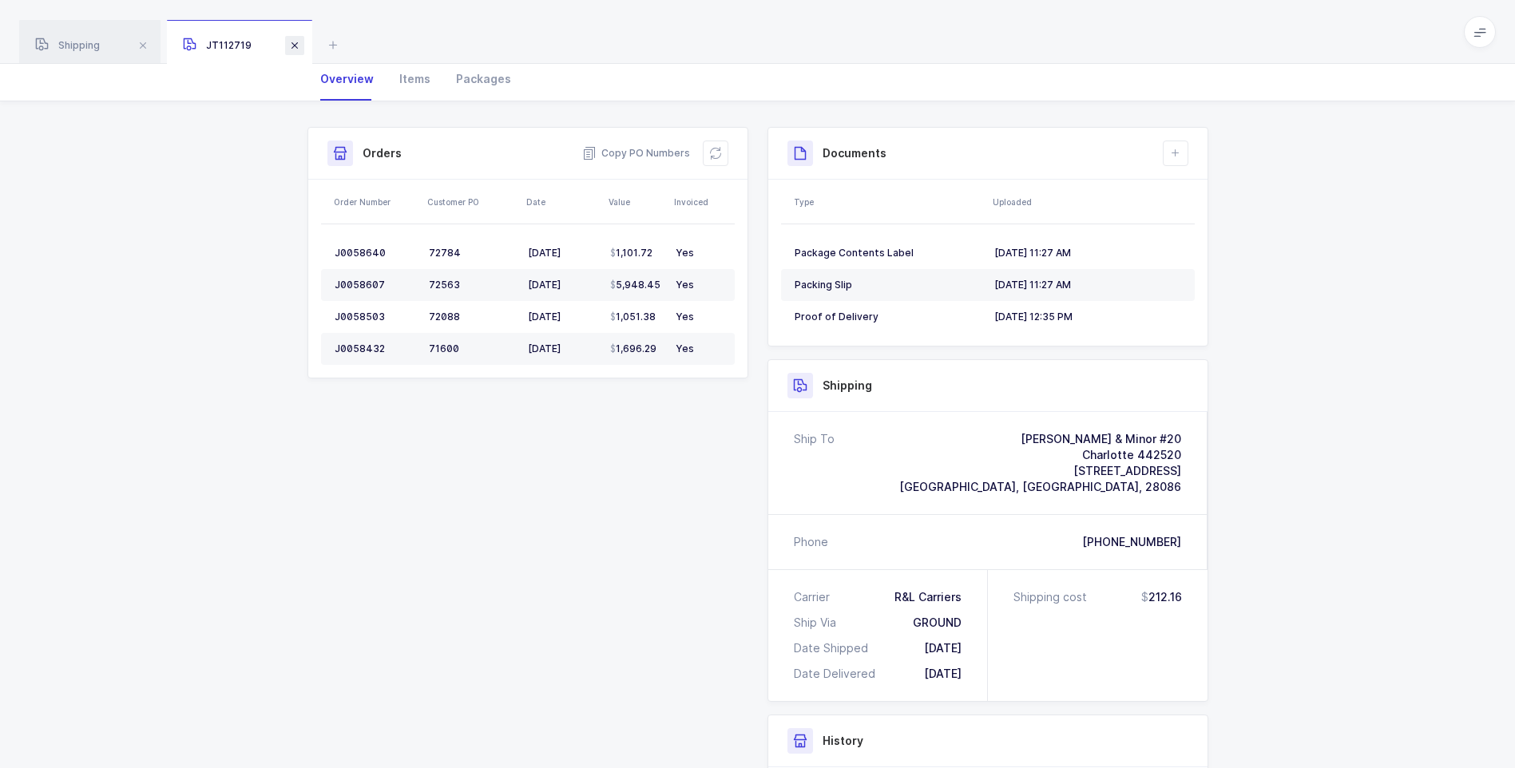
click at [289, 42] on span at bounding box center [294, 45] width 19 height 19
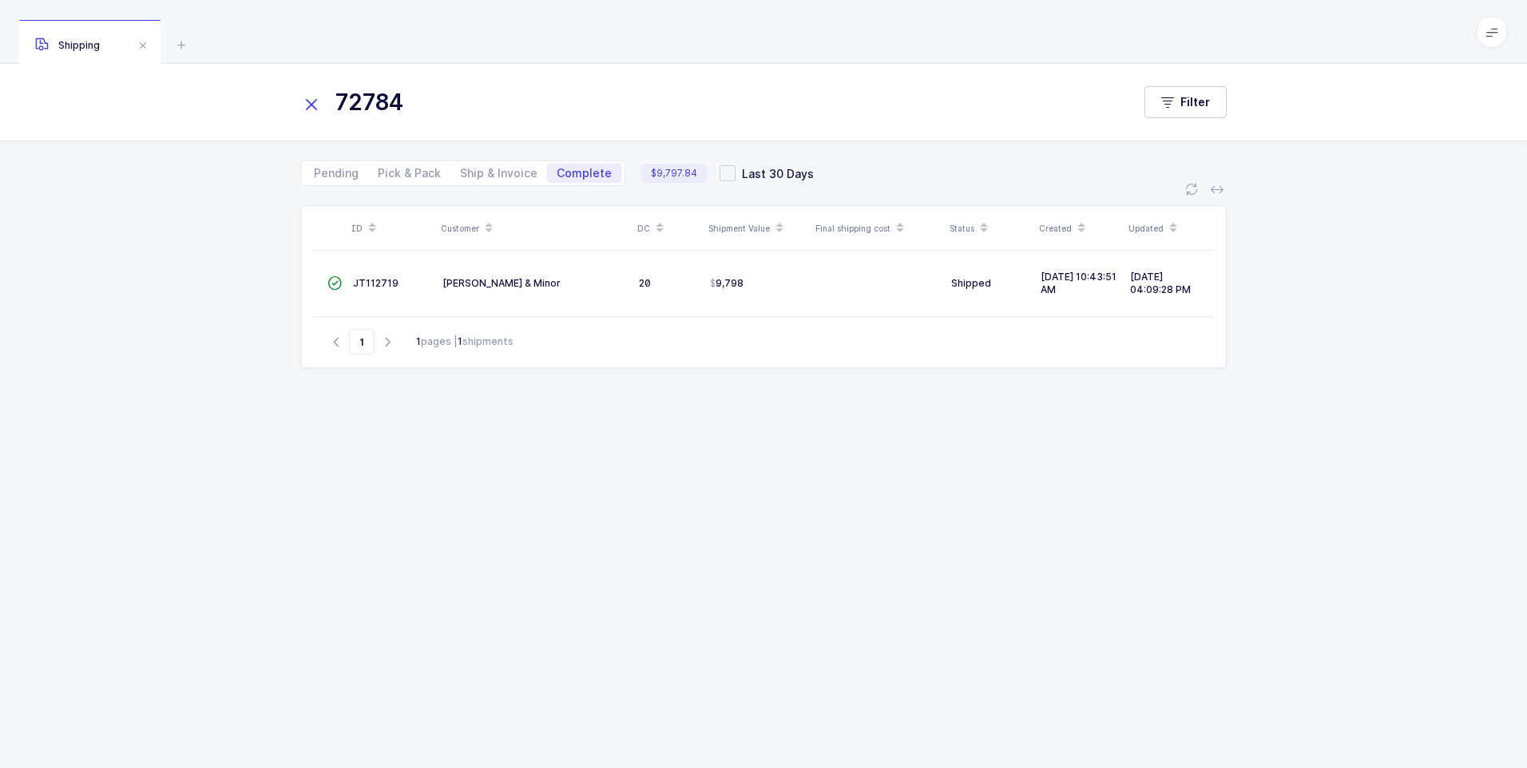
click at [315, 96] on icon at bounding box center [311, 104] width 22 height 22
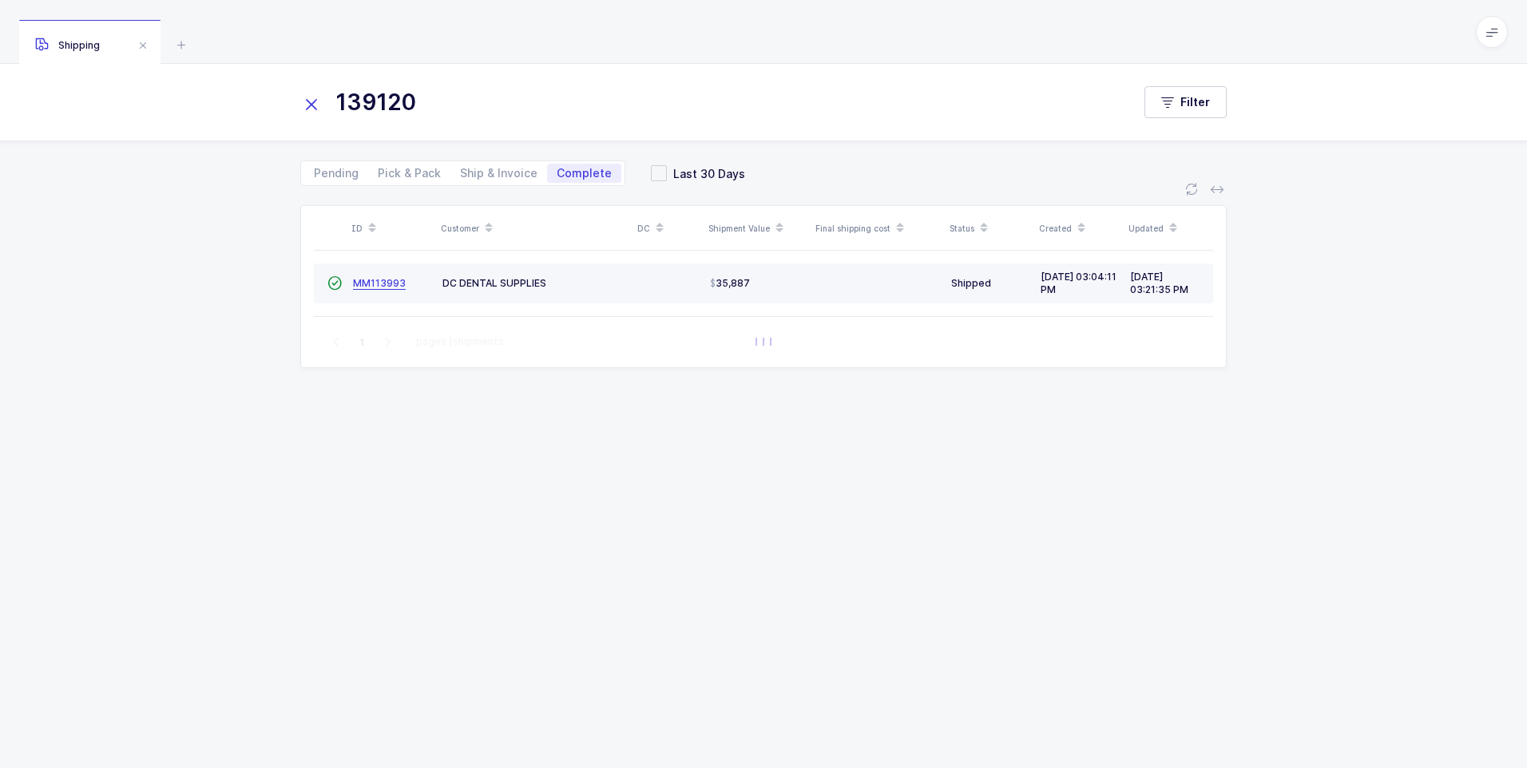
type input "139120"
click at [379, 283] on span "MM113993" at bounding box center [379, 283] width 53 height 12
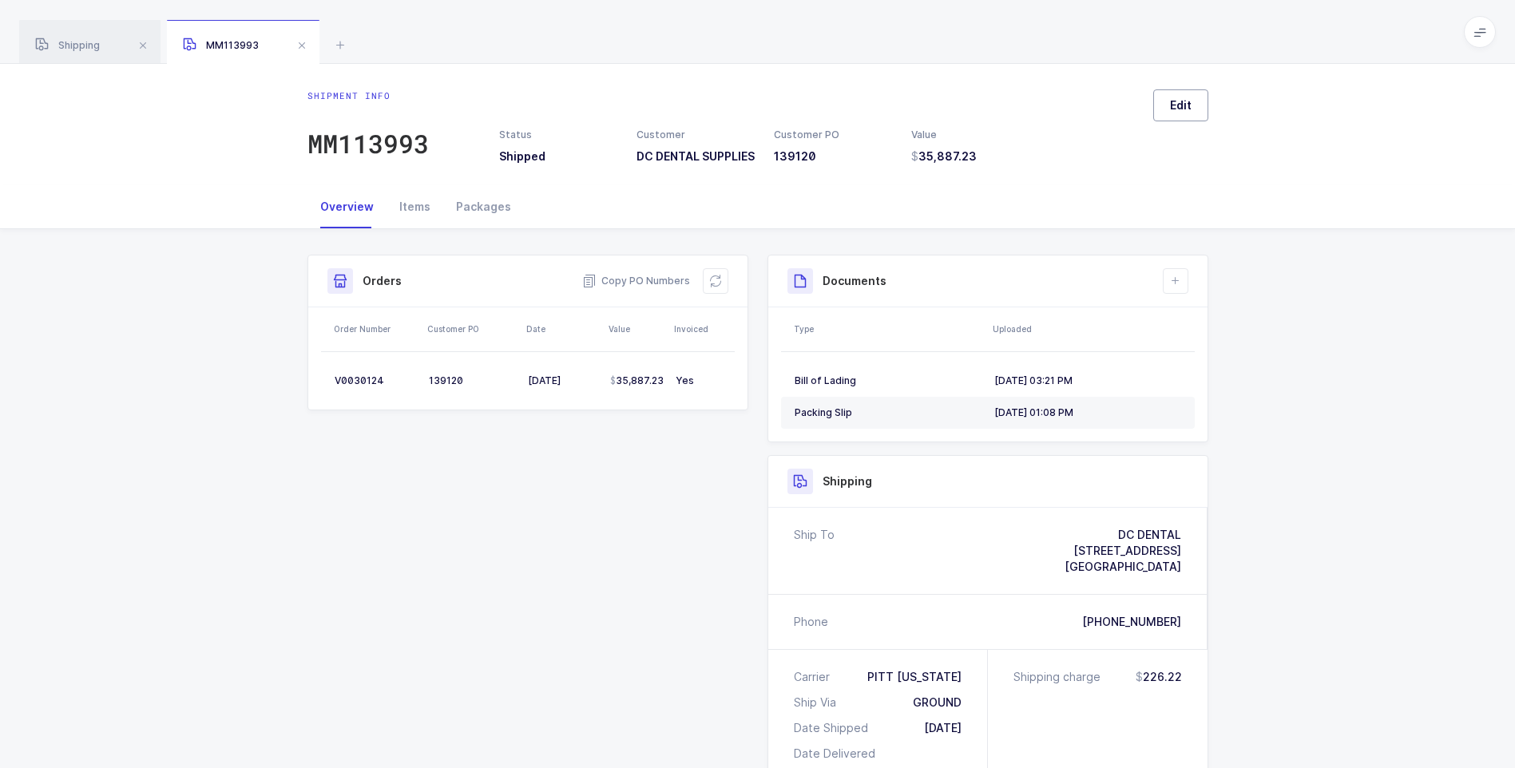
click at [1195, 101] on button "Edit" at bounding box center [1180, 105] width 55 height 32
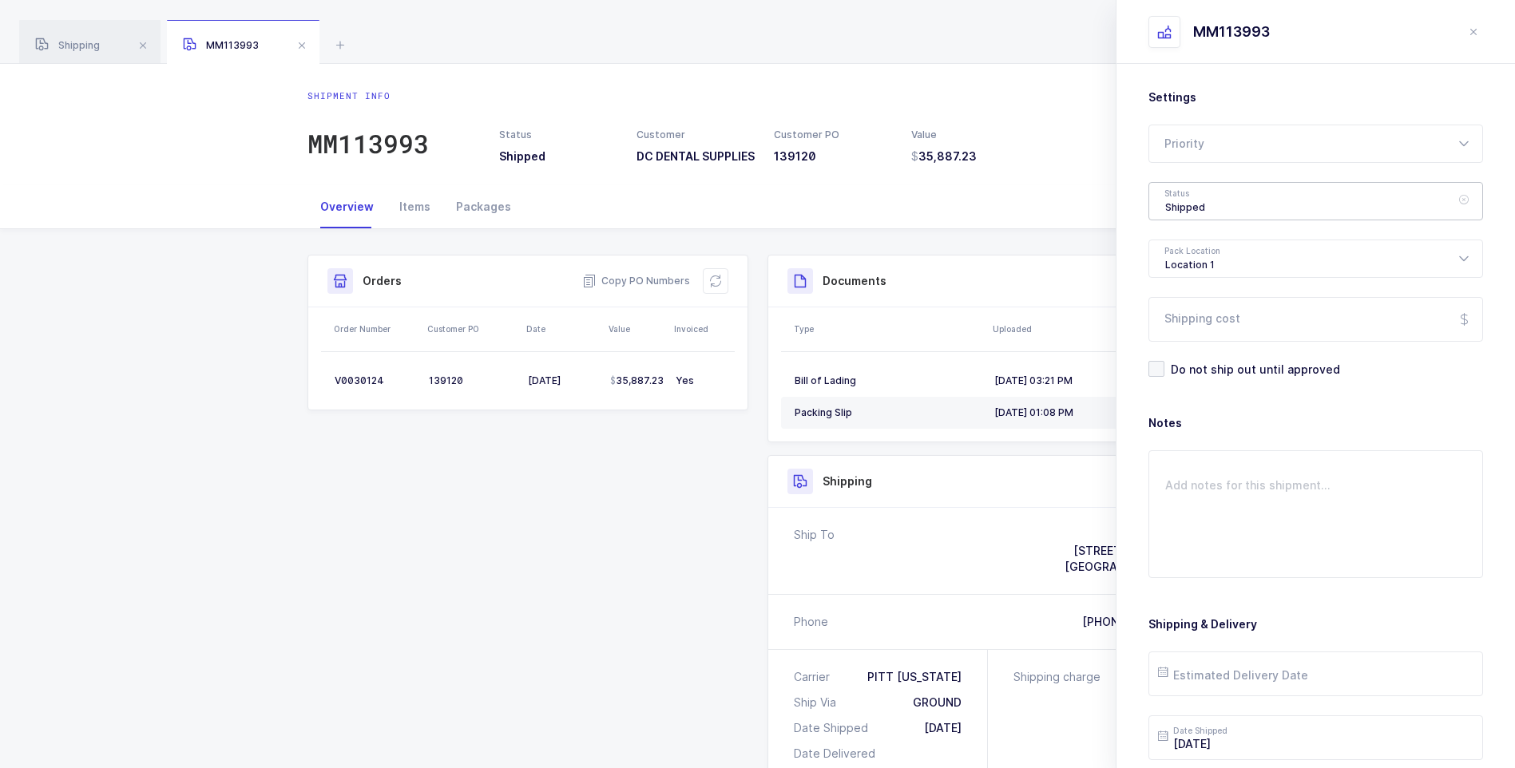
click at [1236, 214] on div "Shipped" at bounding box center [1315, 201] width 335 height 38
click at [1207, 343] on span "Delivered" at bounding box center [1192, 349] width 54 height 14
type input "Delivered"
click at [1220, 319] on input "Shipping cost" at bounding box center [1315, 319] width 335 height 45
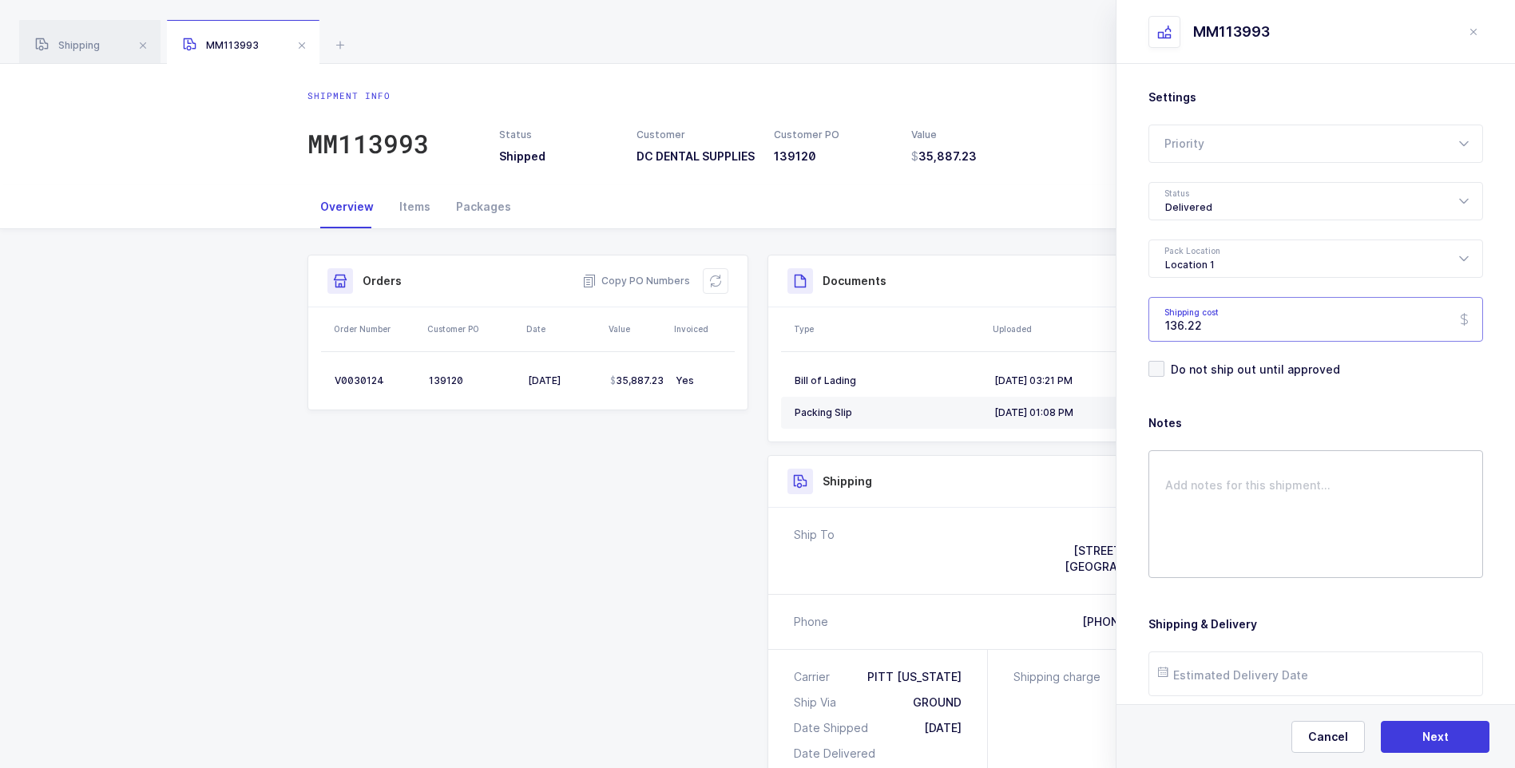
type input "136.22"
click at [1238, 477] on textarea at bounding box center [1315, 514] width 335 height 128
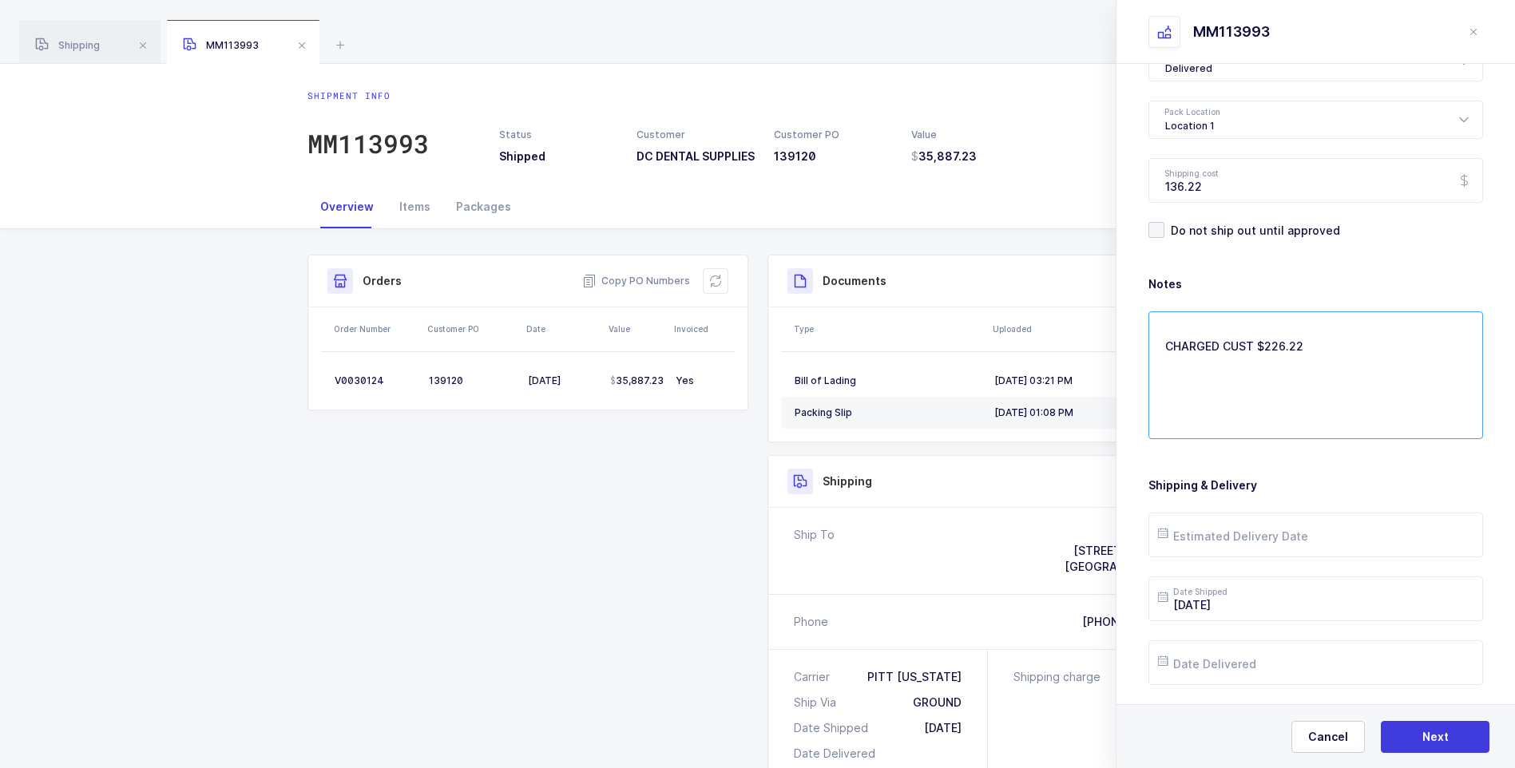
scroll to position [160, 0]
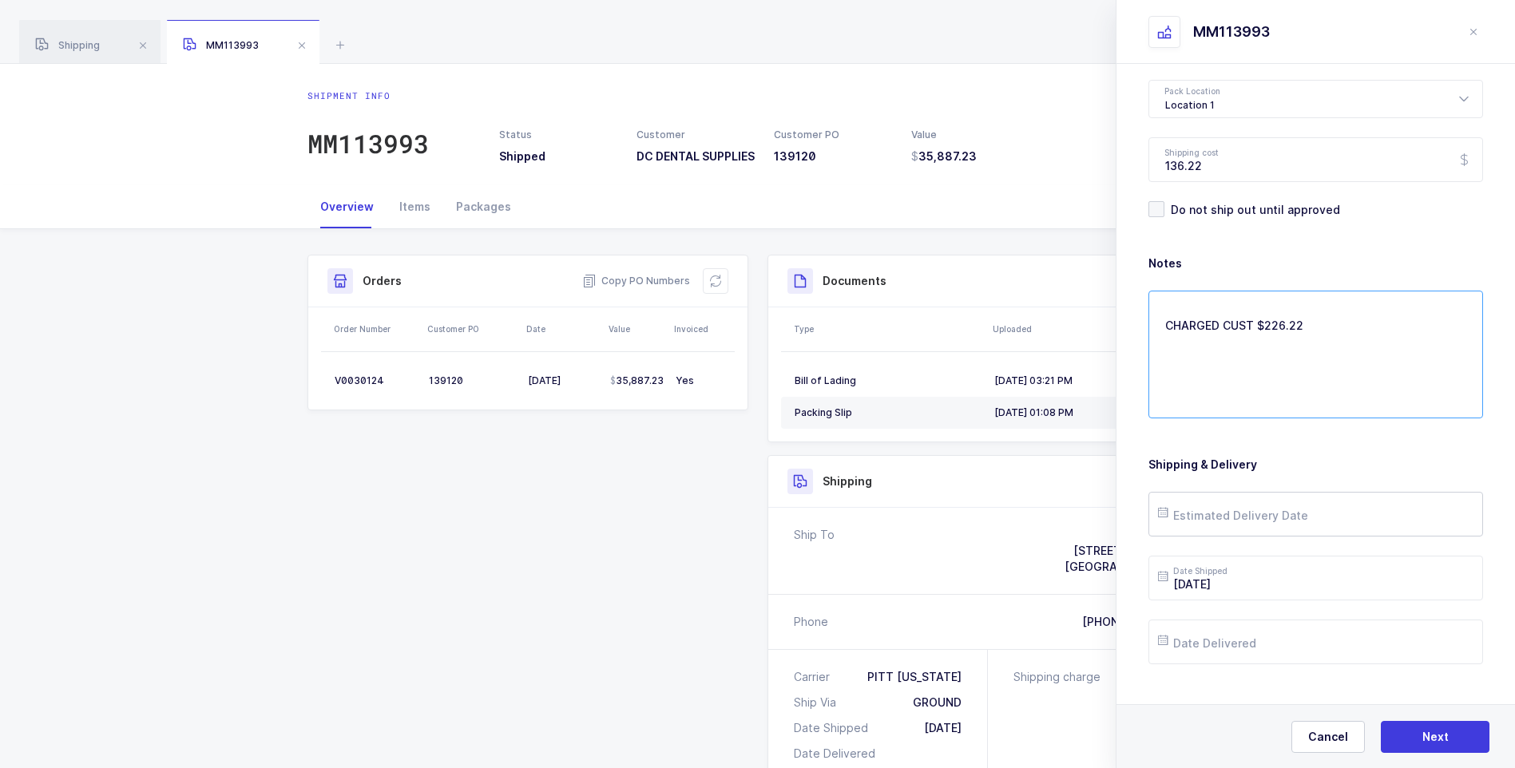
type textarea "CHARGED CUST $226.22"
click at [1227, 516] on input "text" at bounding box center [1315, 514] width 335 height 45
click at [1311, 359] on span "18" at bounding box center [1311, 363] width 19 height 19
type input "[DATE]"
click at [1212, 640] on input "text" at bounding box center [1315, 642] width 335 height 45
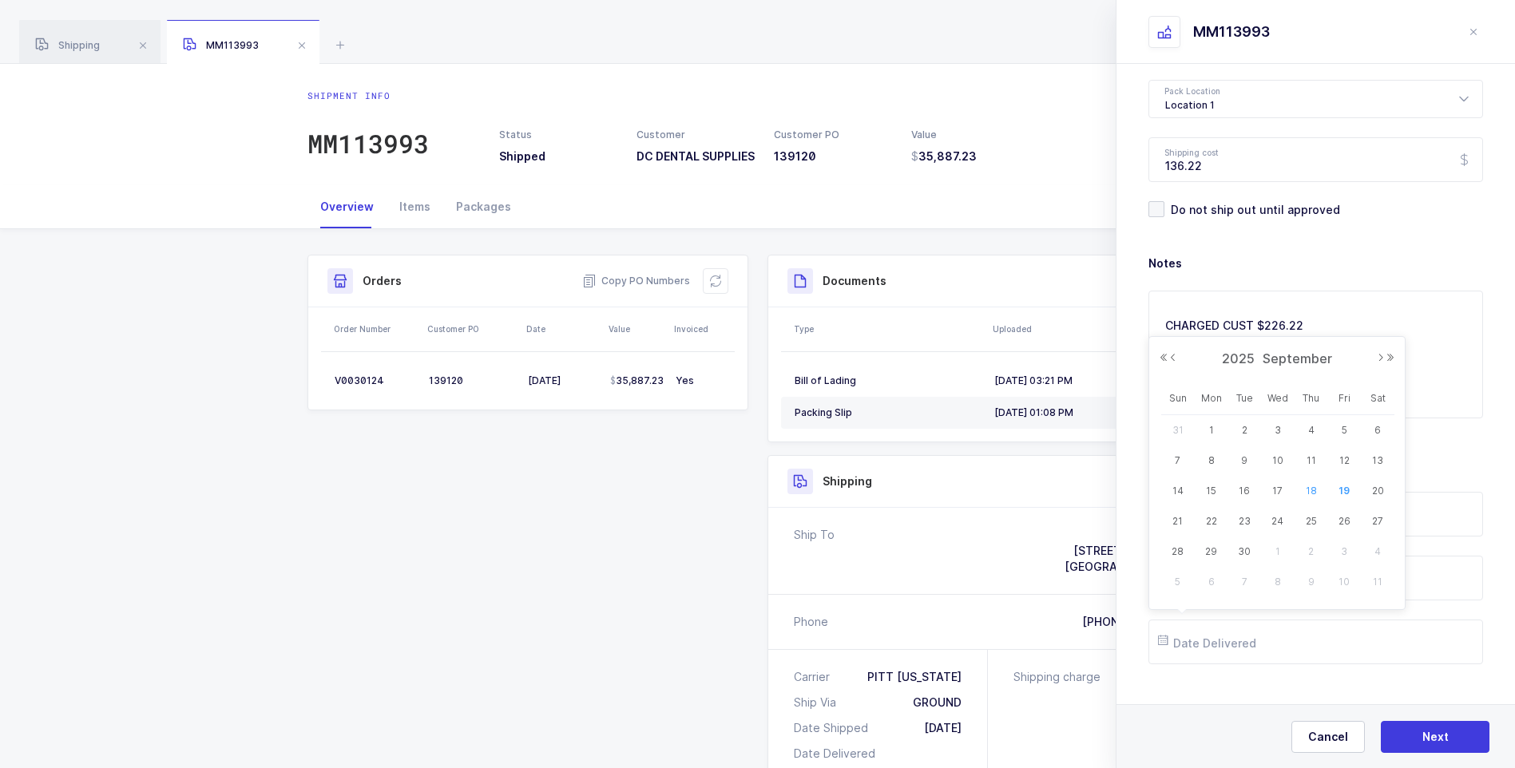
click at [1307, 491] on span "18" at bounding box center [1311, 491] width 19 height 19
type input "[DATE]"
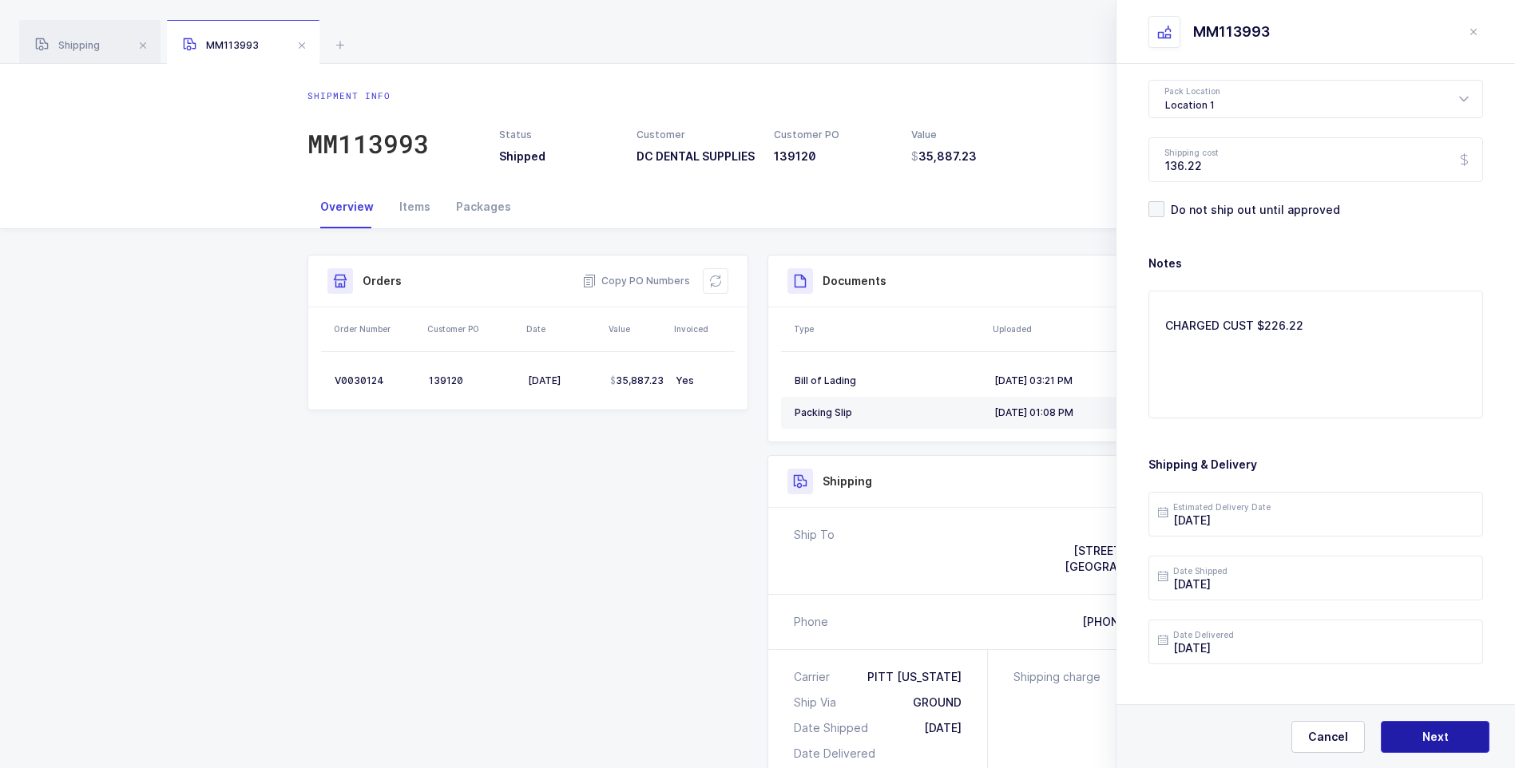
click at [1412, 732] on button "Next" at bounding box center [1435, 737] width 109 height 32
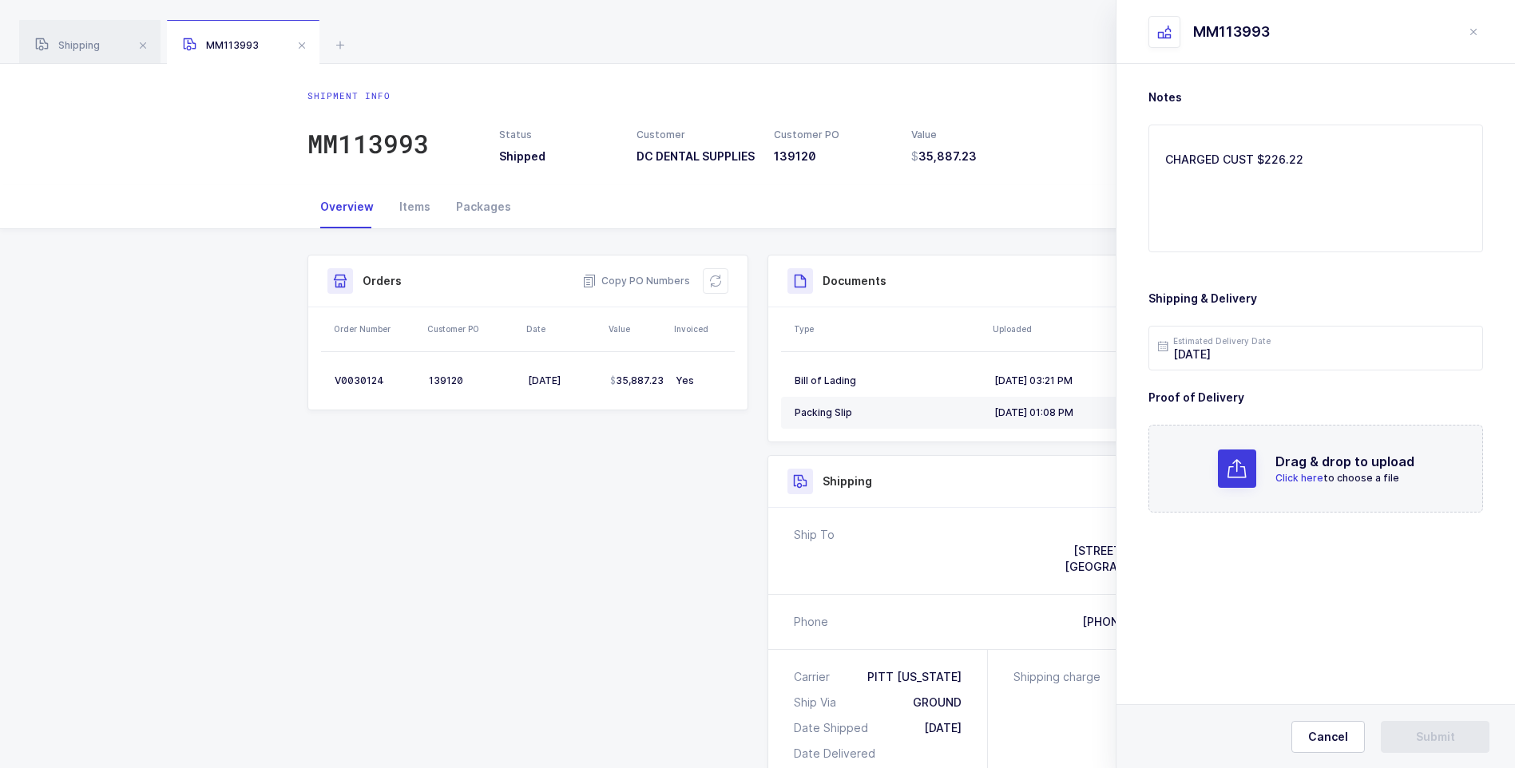
click at [1297, 477] on span "Click here" at bounding box center [1299, 478] width 48 height 12
click at [1432, 738] on span "Submit" at bounding box center [1435, 737] width 39 height 16
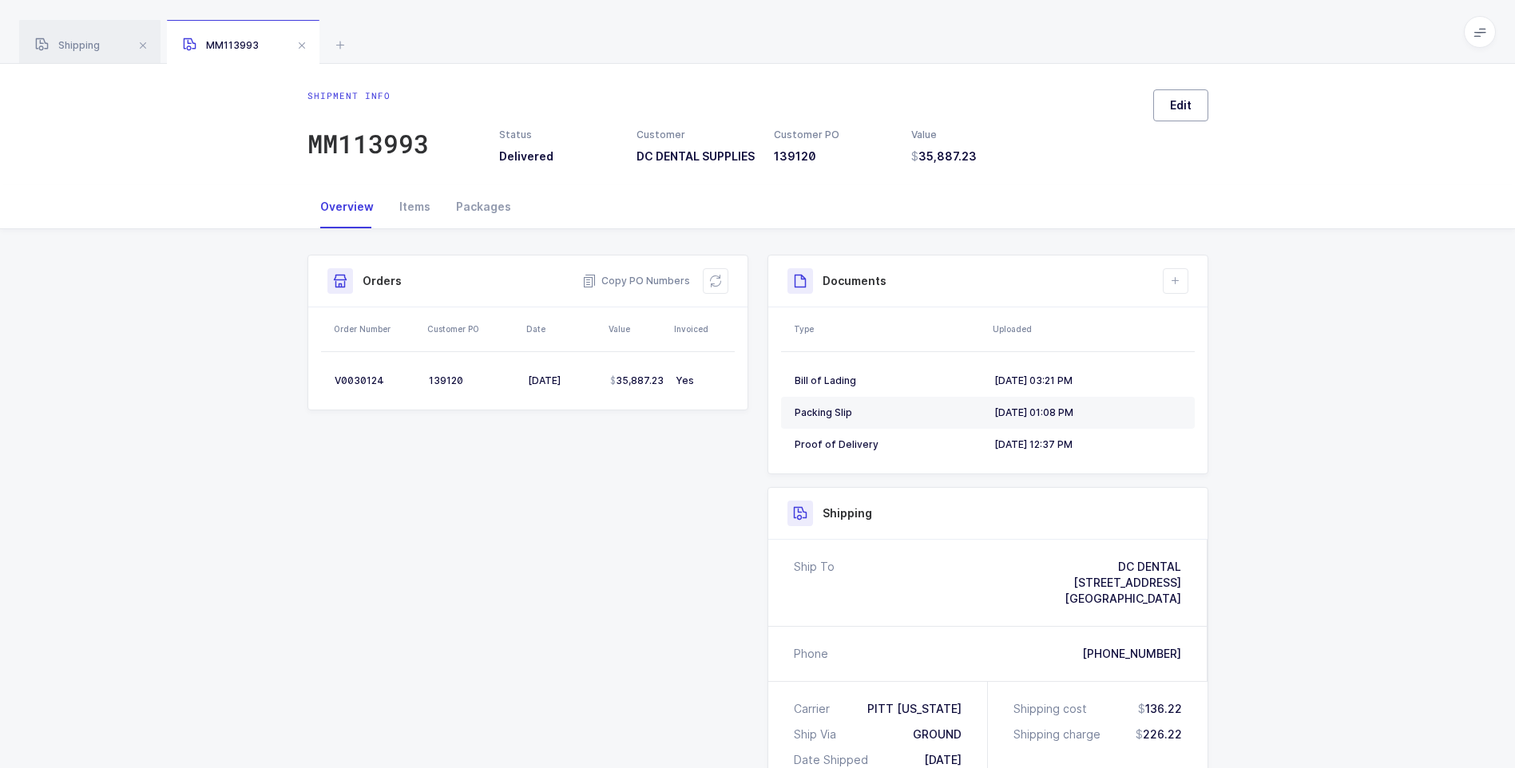
click at [1179, 105] on span "Edit" at bounding box center [1181, 105] width 22 height 16
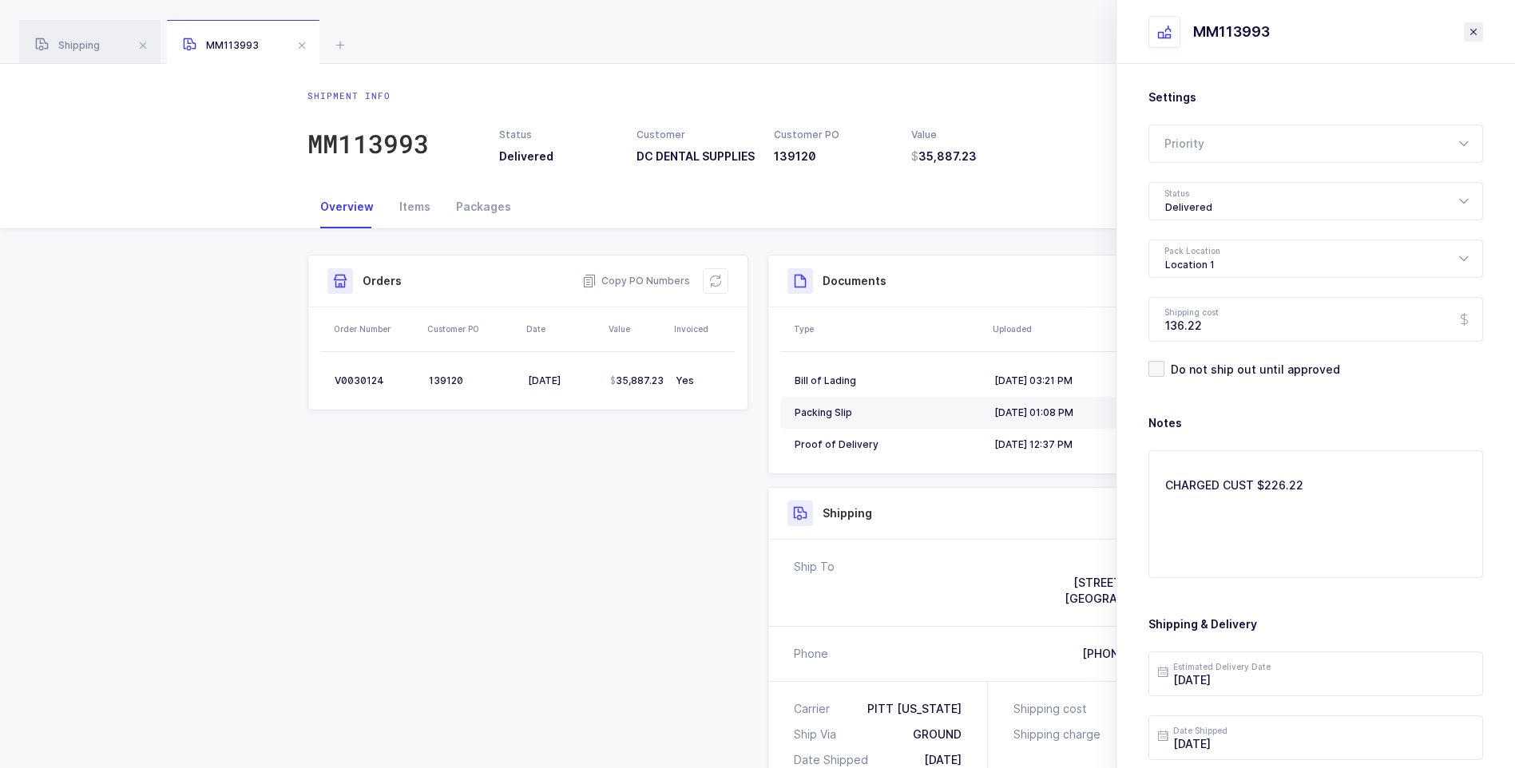
click at [1471, 34] on icon "close drawer" at bounding box center [1473, 32] width 13 height 13
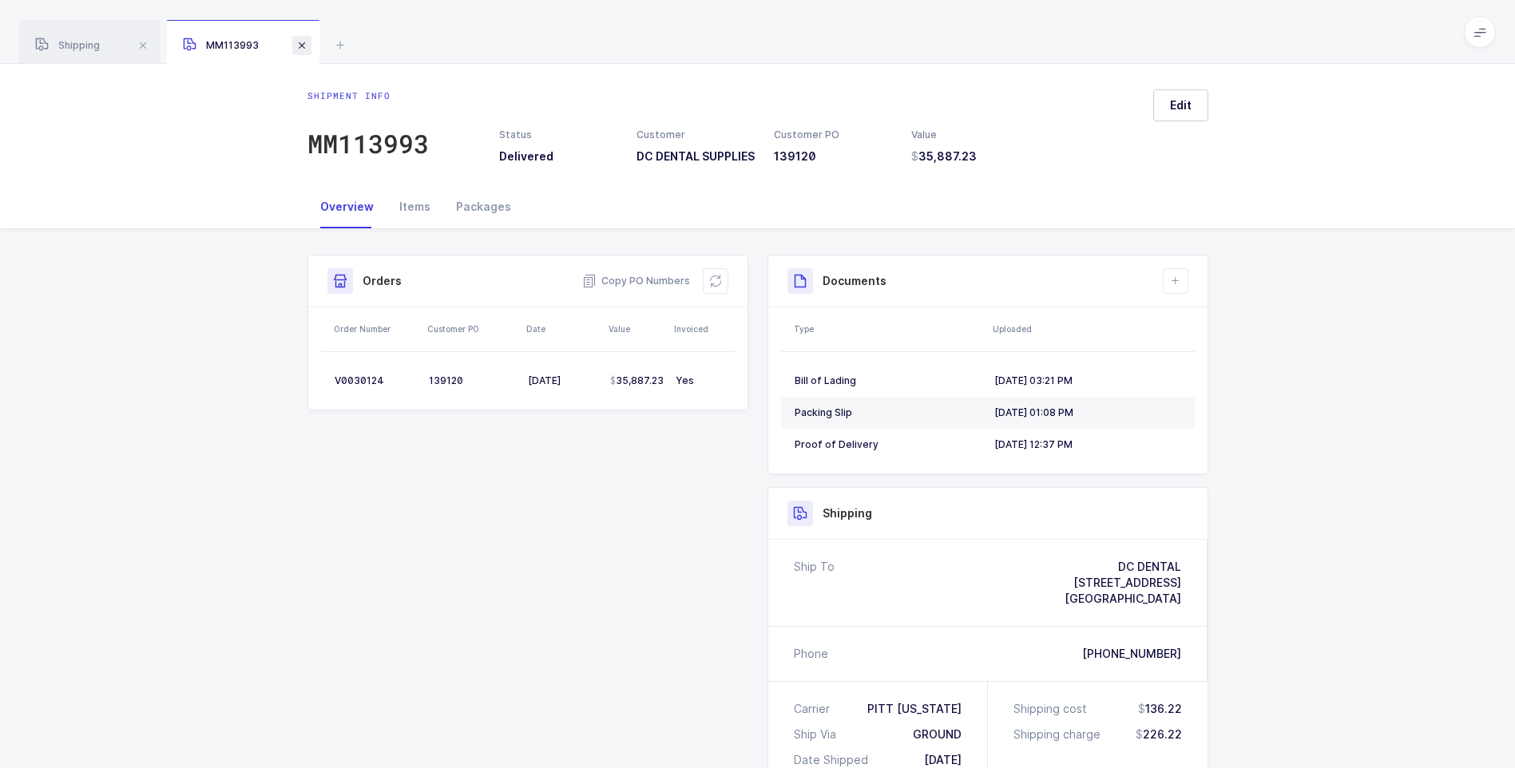
click at [306, 46] on span at bounding box center [301, 45] width 19 height 19
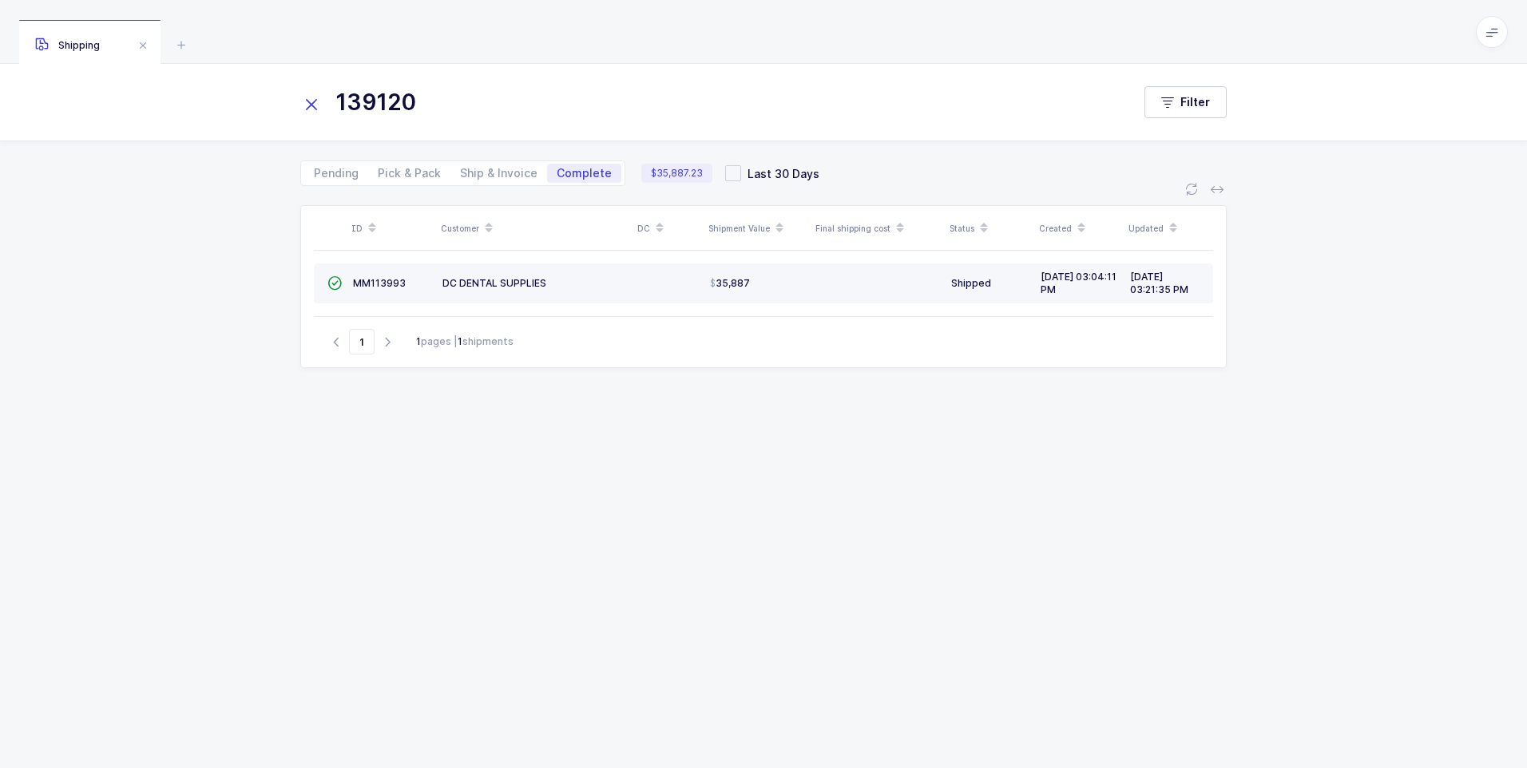
click at [350, 283] on td "MM113993" at bounding box center [391, 284] width 89 height 40
click at [368, 282] on span "MM113993" at bounding box center [379, 283] width 53 height 12
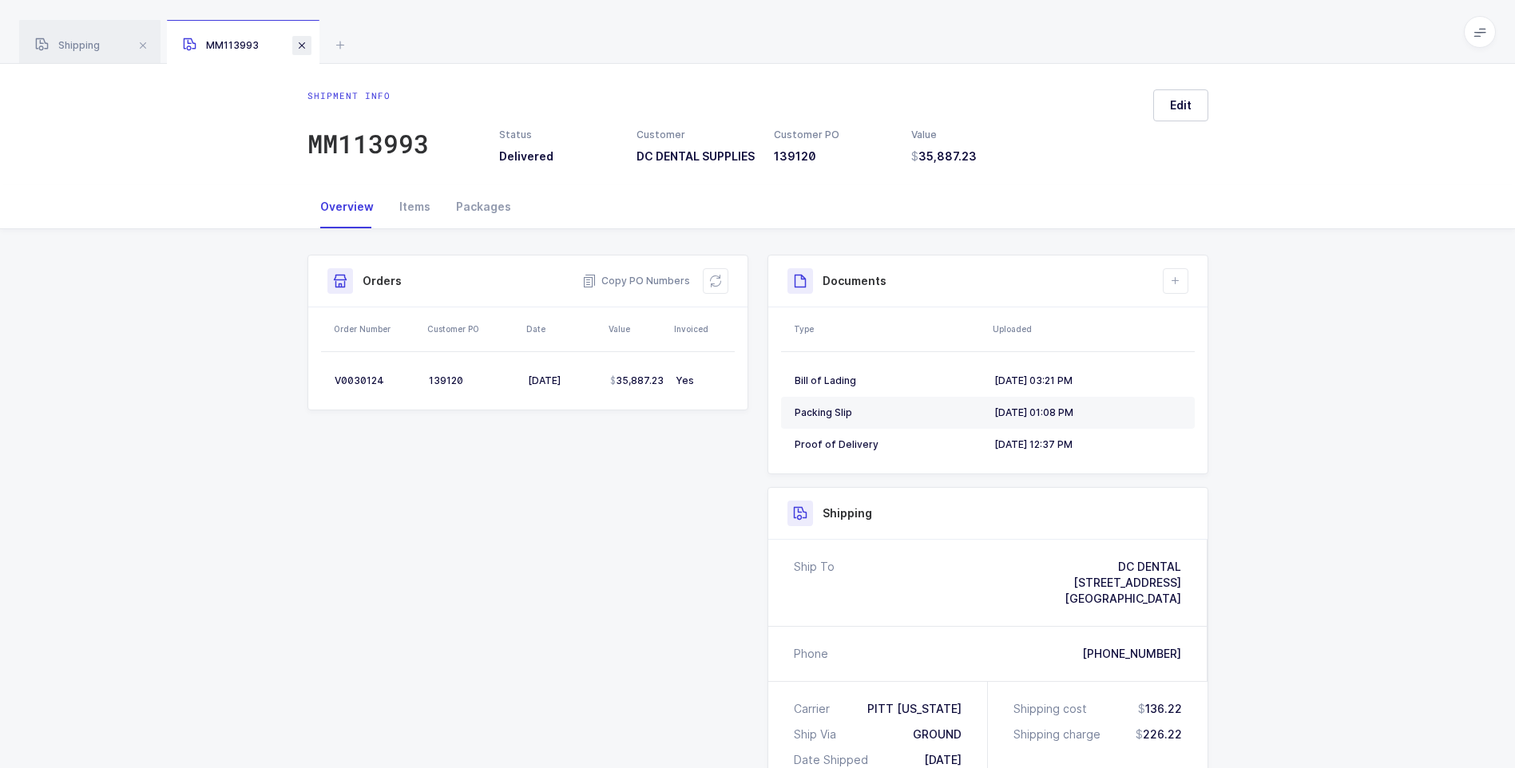
click at [299, 42] on span at bounding box center [301, 45] width 19 height 19
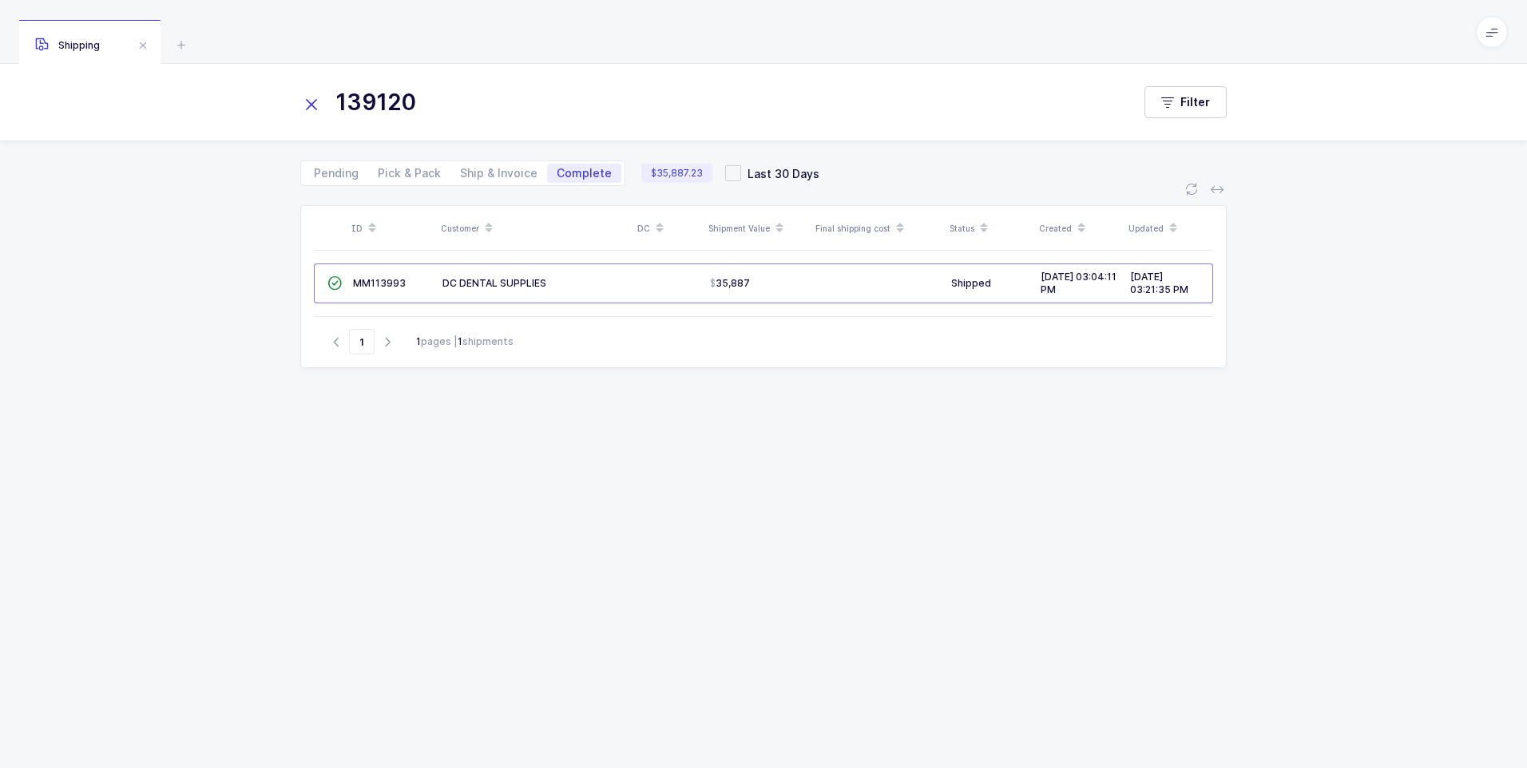
click at [304, 101] on icon at bounding box center [311, 104] width 22 height 22
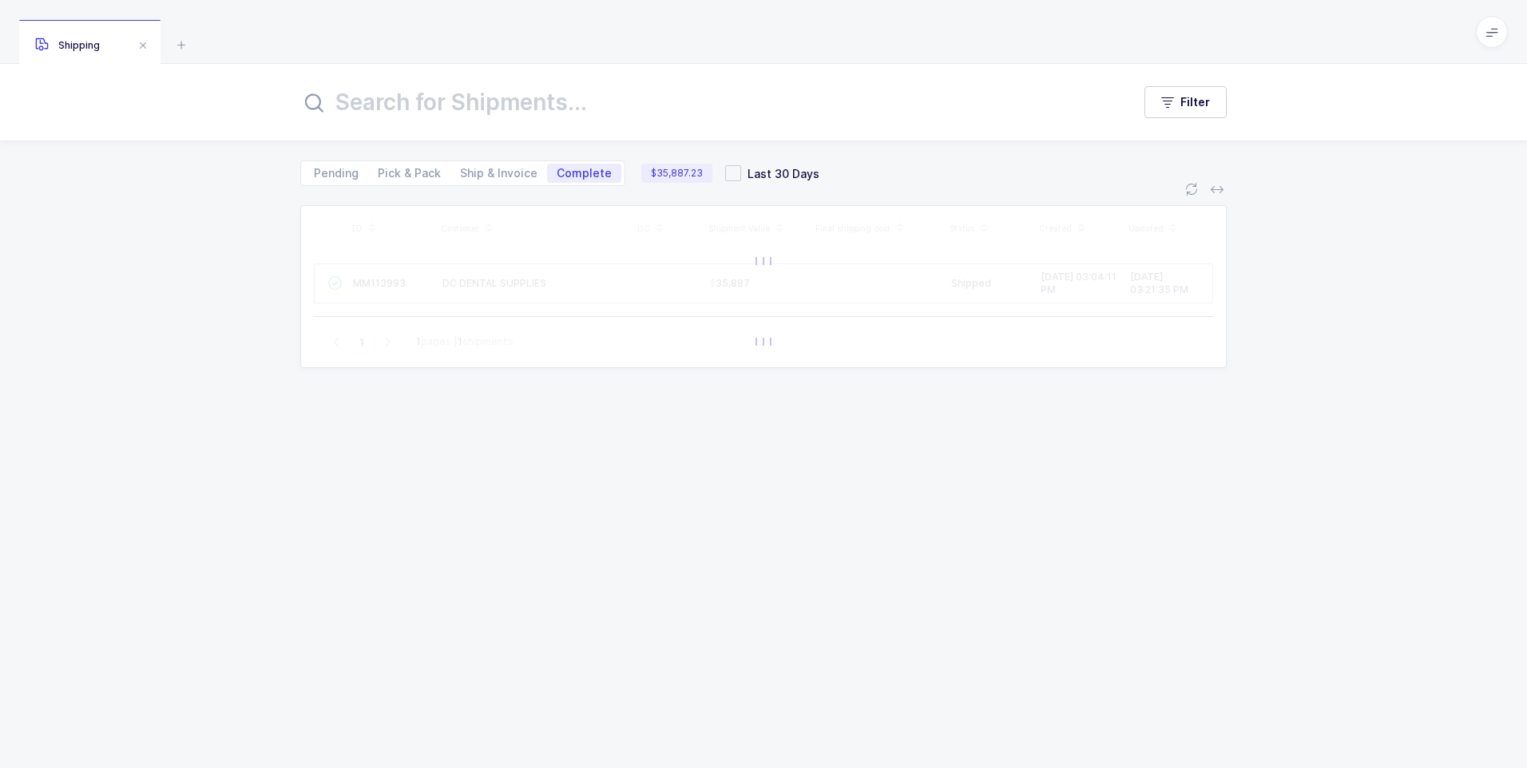
click at [358, 98] on input "text" at bounding box center [706, 102] width 812 height 38
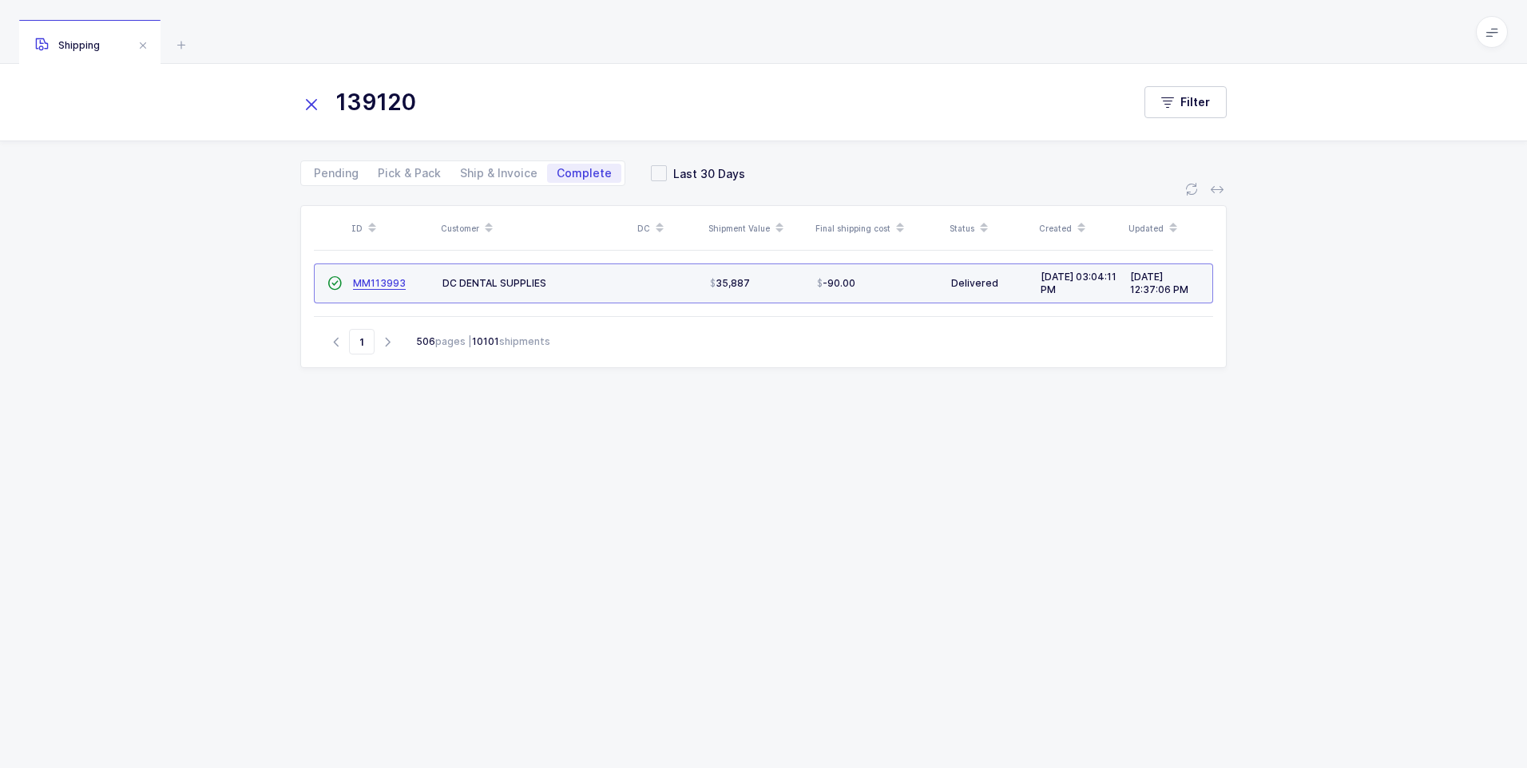
type input "139120"
click at [358, 288] on span "MM113993" at bounding box center [379, 283] width 53 height 12
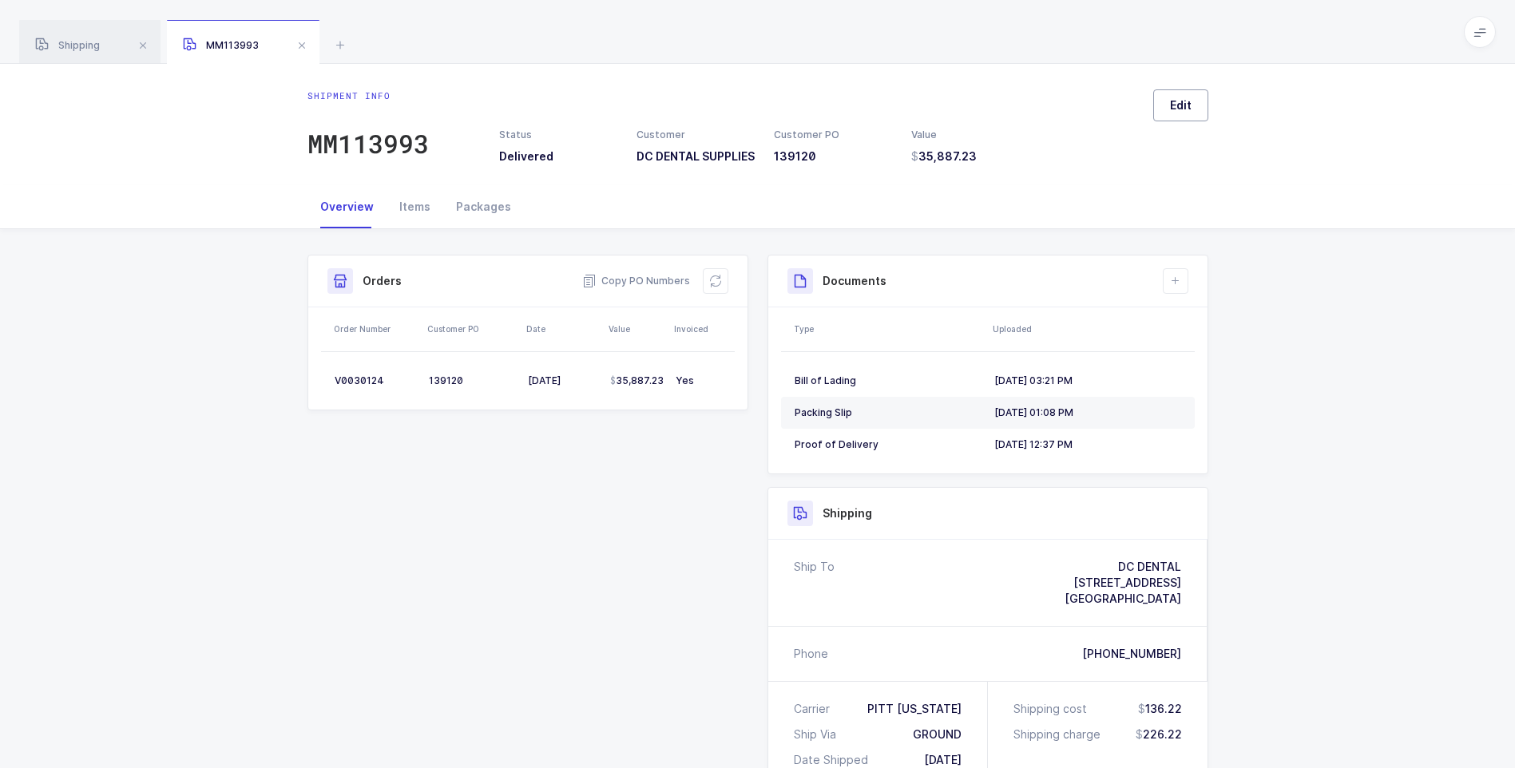
click at [1191, 102] on span "Edit" at bounding box center [1181, 105] width 22 height 16
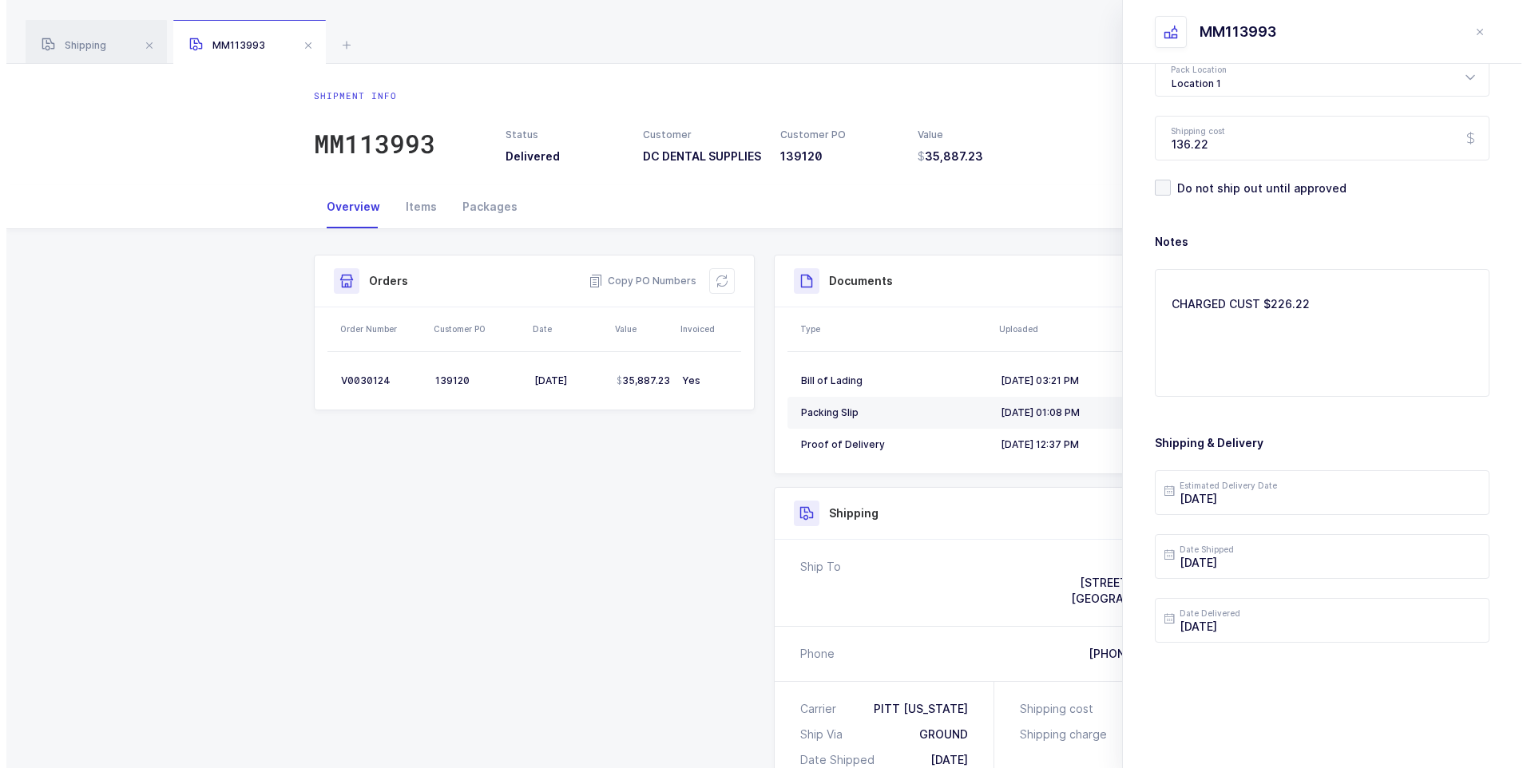
scroll to position [184, 0]
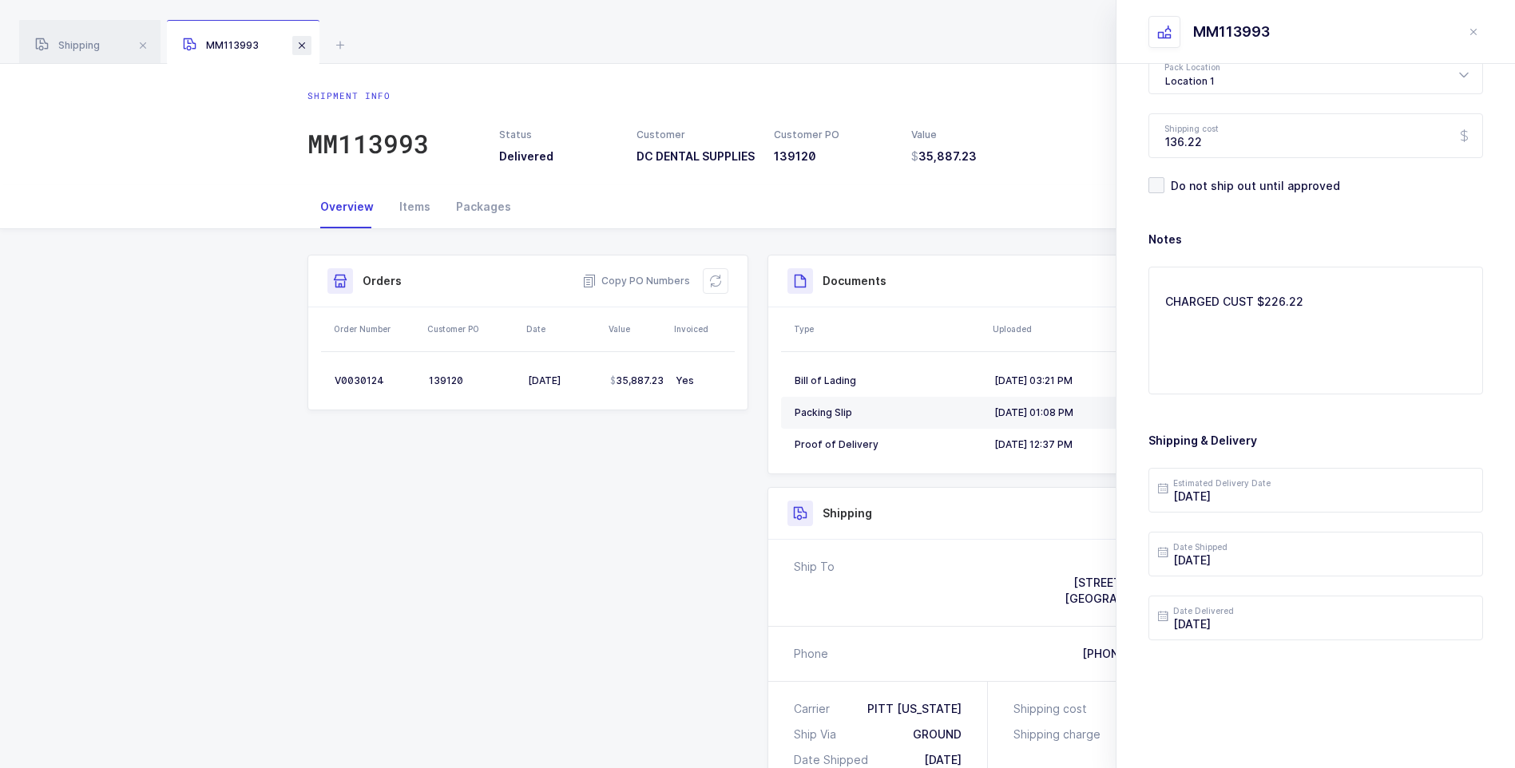
click at [304, 40] on span at bounding box center [301, 45] width 19 height 19
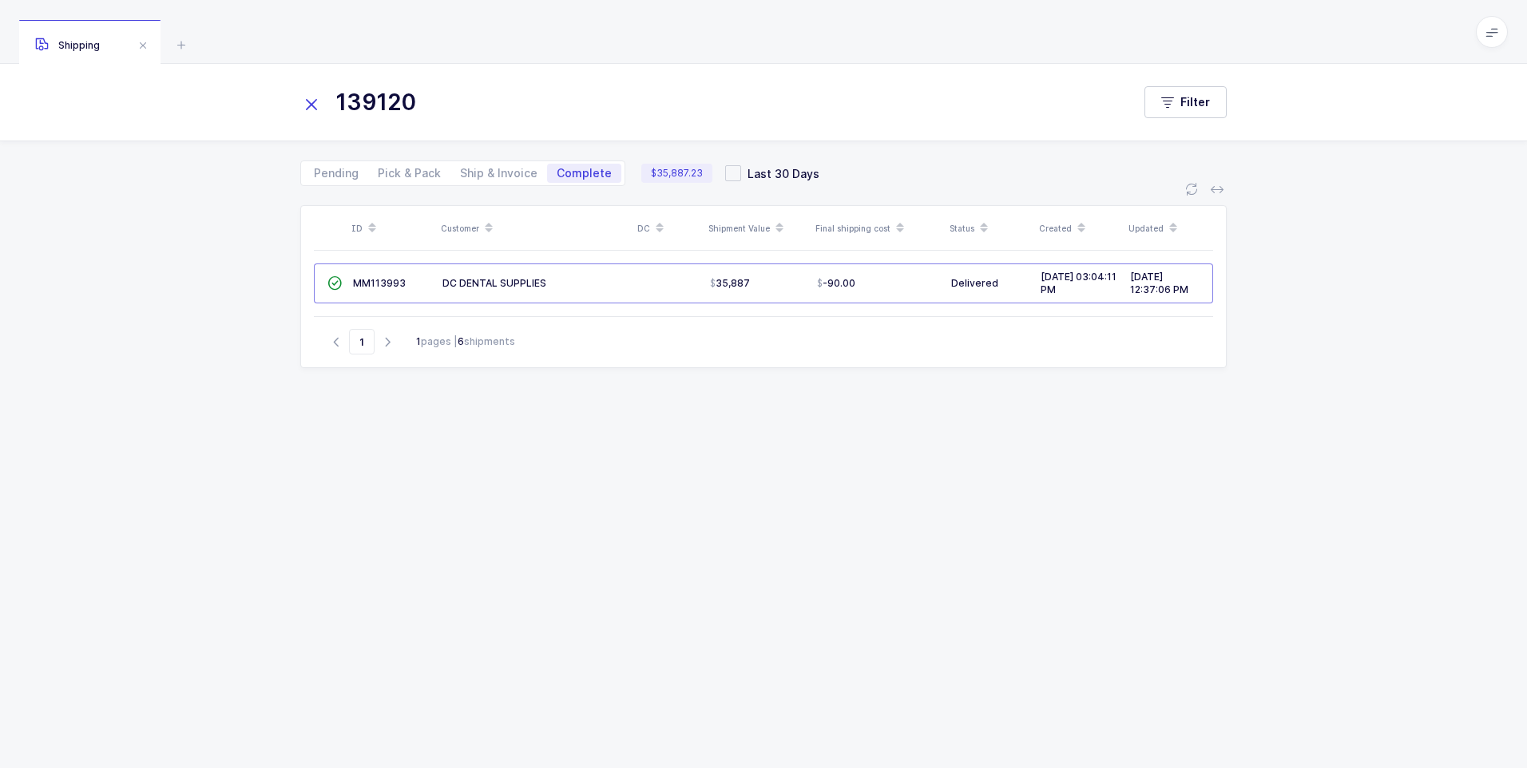
click at [310, 105] on icon at bounding box center [311, 104] width 22 height 22
